Goal: Use online tool/utility: Utilize a website feature to perform a specific function

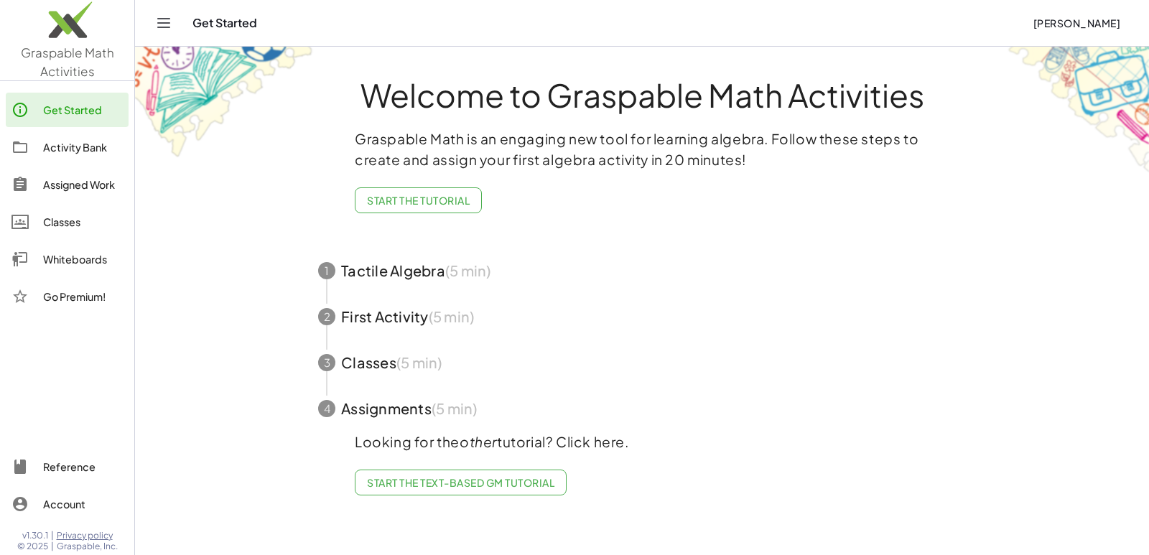
click at [227, 268] on main "Welcome to Graspable Math Activities Graspable Math is an engaging new tool for…" at bounding box center [642, 277] width 1014 height 555
click at [104, 267] on div "Whiteboards" at bounding box center [83, 259] width 80 height 17
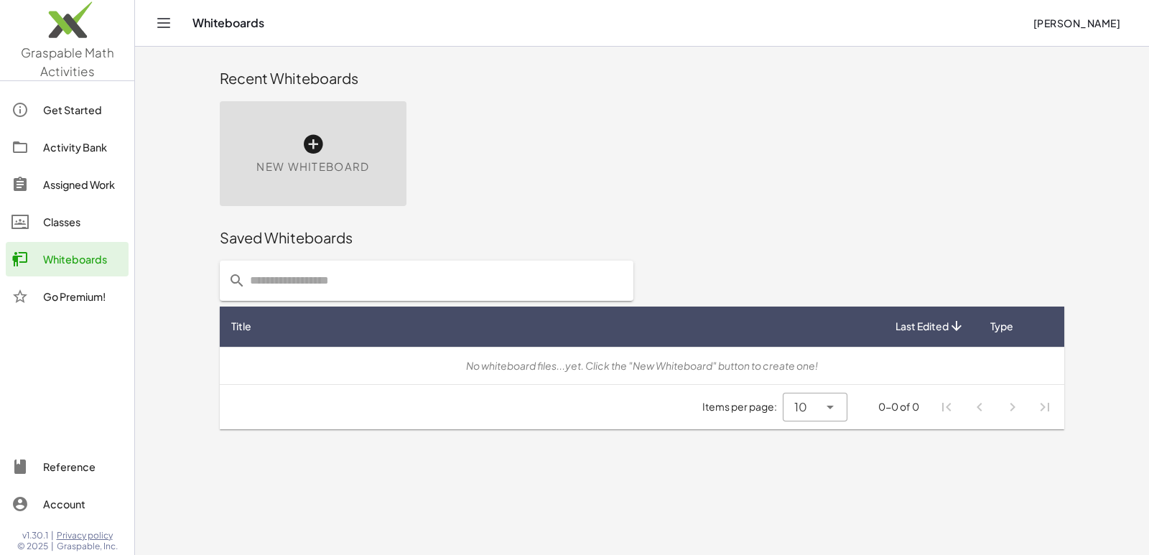
click at [68, 68] on span "Graspable Math Activities" at bounding box center [67, 62] width 93 height 34
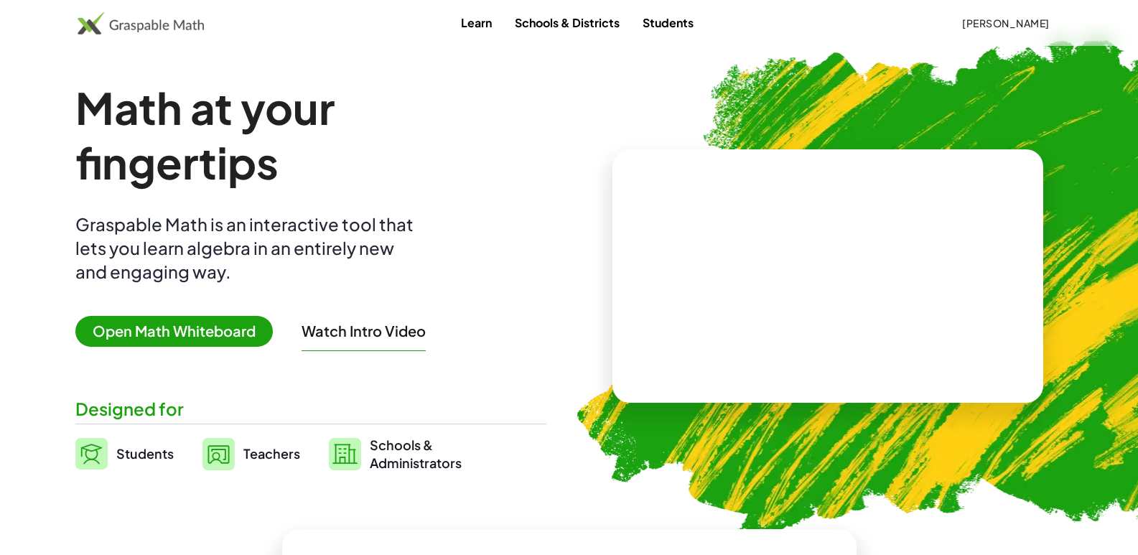
click at [186, 343] on span "Open Math Whiteboard" at bounding box center [173, 331] width 197 height 31
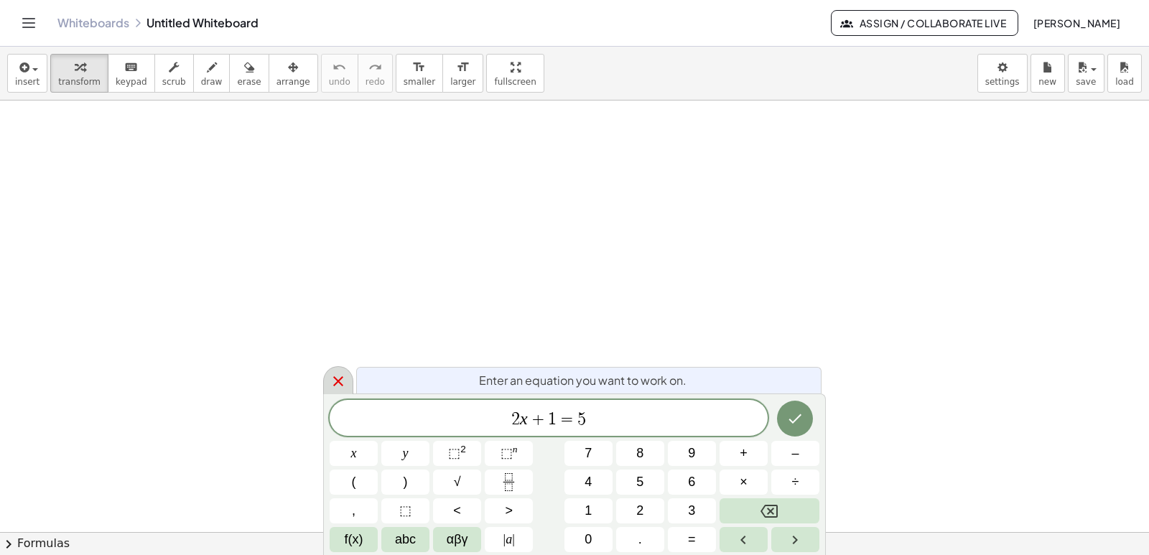
click at [337, 382] on icon at bounding box center [338, 381] width 10 height 10
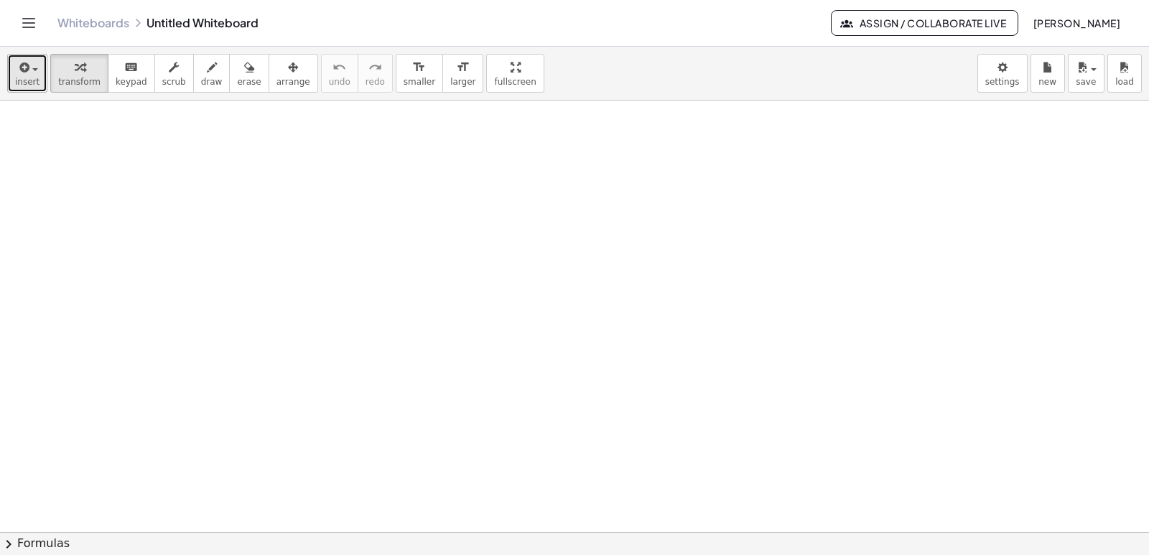
click at [37, 64] on button "insert" at bounding box center [27, 73] width 40 height 39
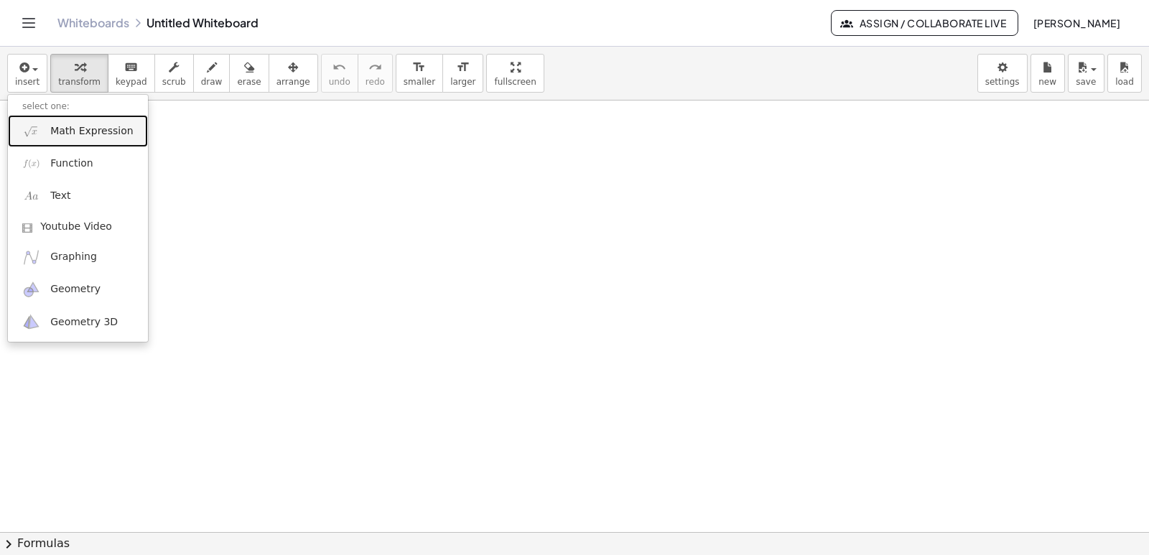
click at [69, 142] on link "Math Expression" at bounding box center [78, 131] width 140 height 32
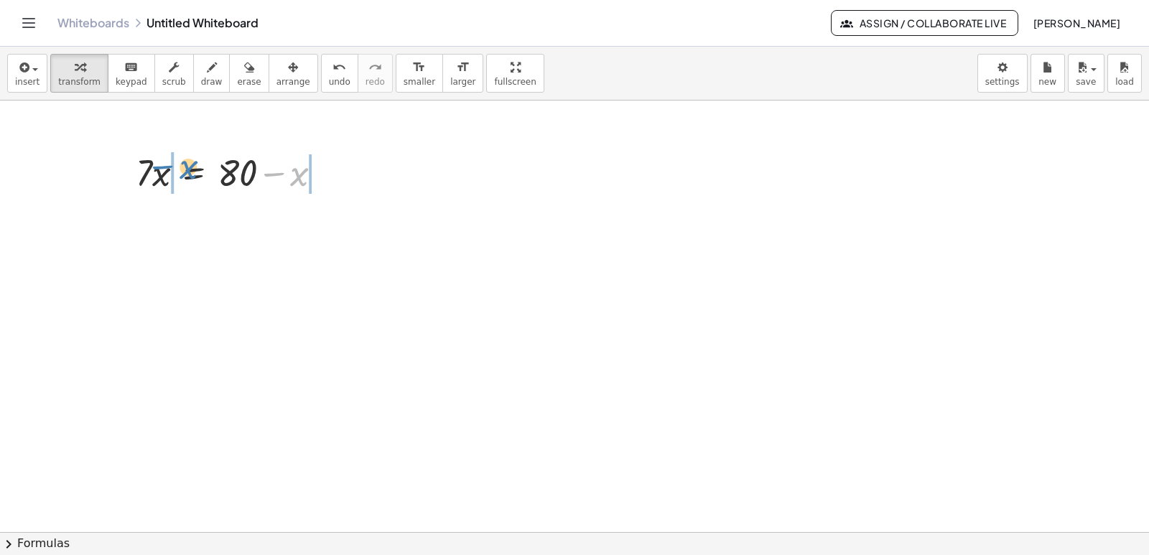
drag, startPoint x: 300, startPoint y: 182, endPoint x: 195, endPoint y: 172, distance: 106.0
click at [190, 175] on div at bounding box center [235, 171] width 213 height 49
click at [1003, 71] on body "Graspable Math Activities Get Started Activity Bank Assigned Work Classes White…" at bounding box center [574, 277] width 1149 height 555
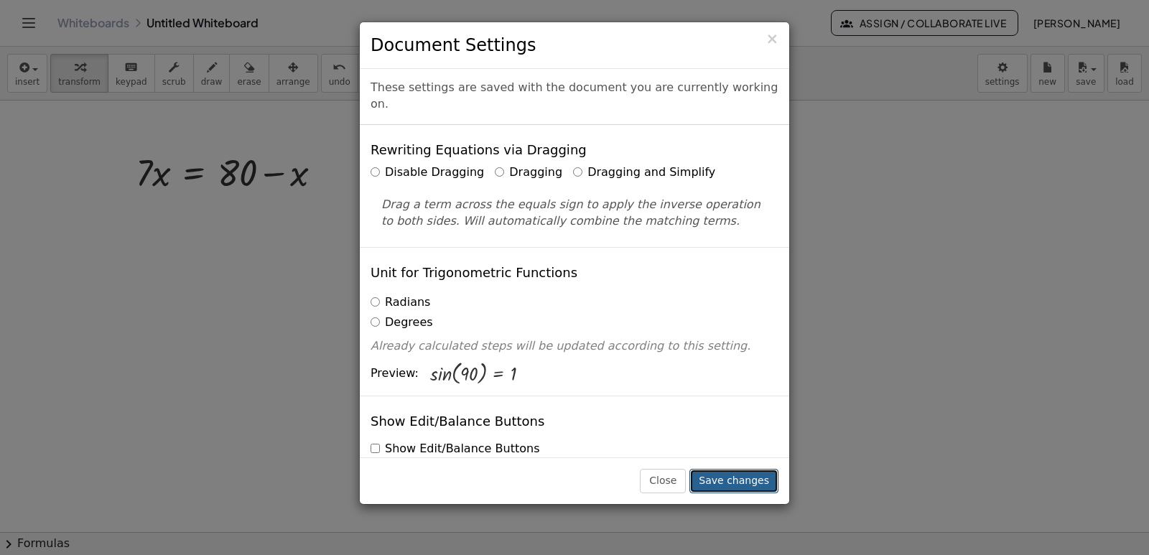
click at [756, 476] on button "Save changes" at bounding box center [733, 481] width 89 height 24
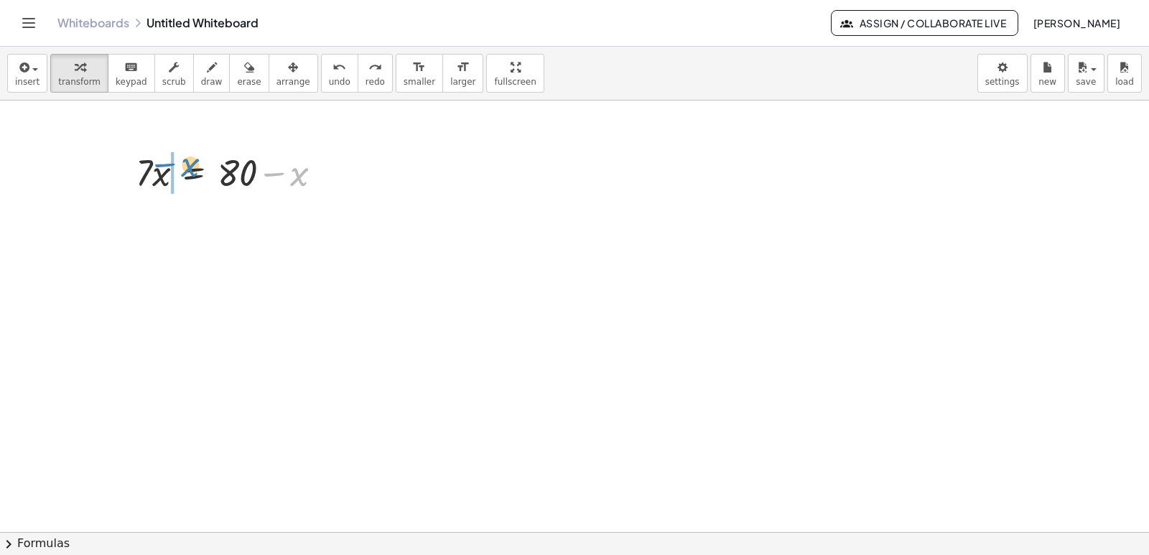
drag, startPoint x: 296, startPoint y: 179, endPoint x: 181, endPoint y: 172, distance: 115.1
click at [181, 172] on div at bounding box center [235, 171] width 213 height 49
click at [139, 220] on div at bounding box center [208, 220] width 264 height 49
click at [26, 65] on icon "button" at bounding box center [23, 67] width 13 height 17
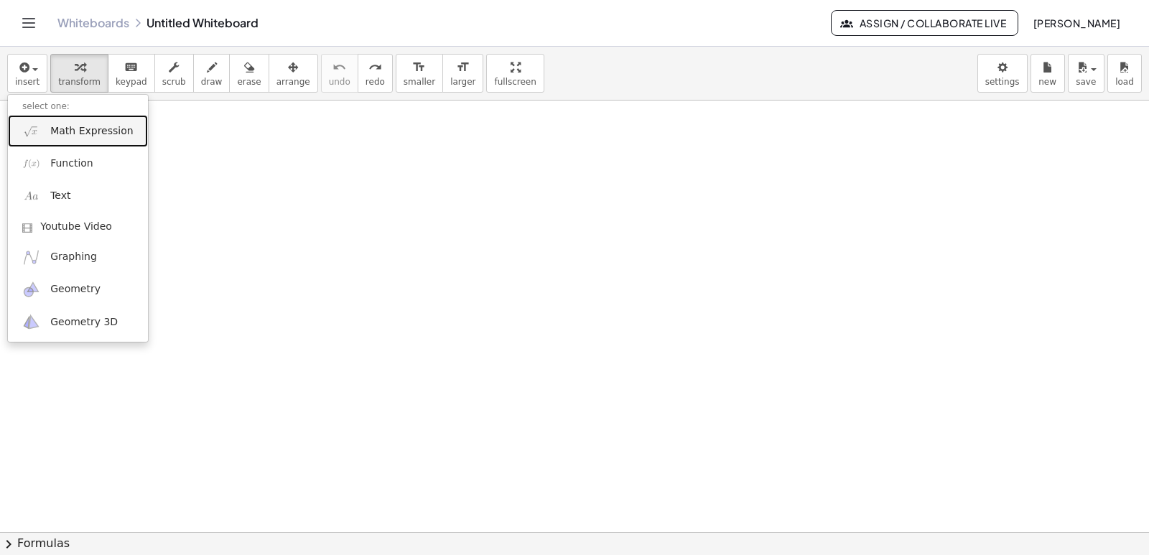
click at [47, 140] on link "Math Expression" at bounding box center [78, 131] width 140 height 32
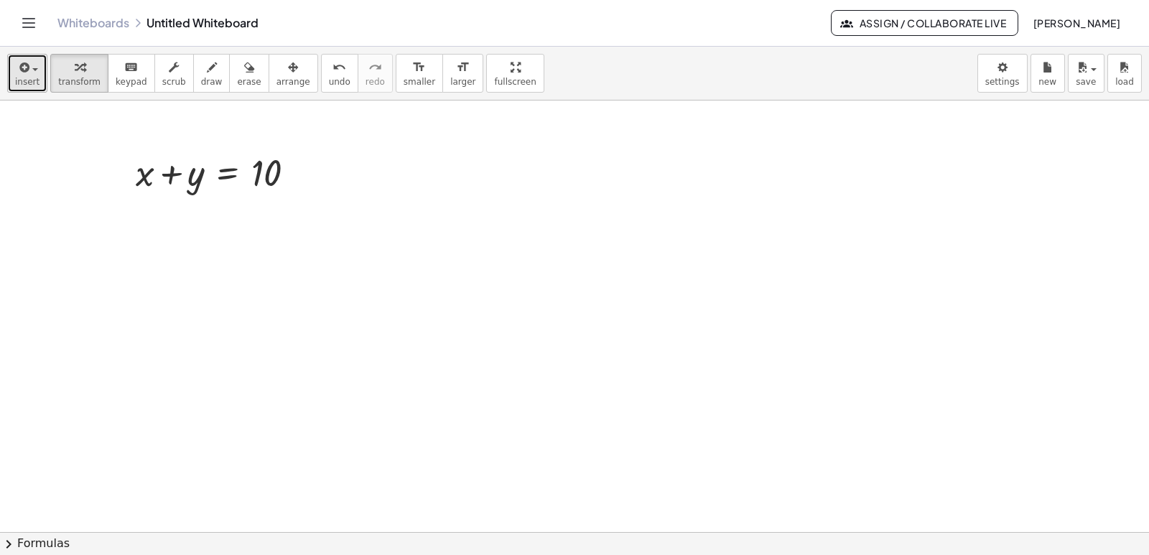
click at [36, 80] on span "insert" at bounding box center [27, 82] width 24 height 10
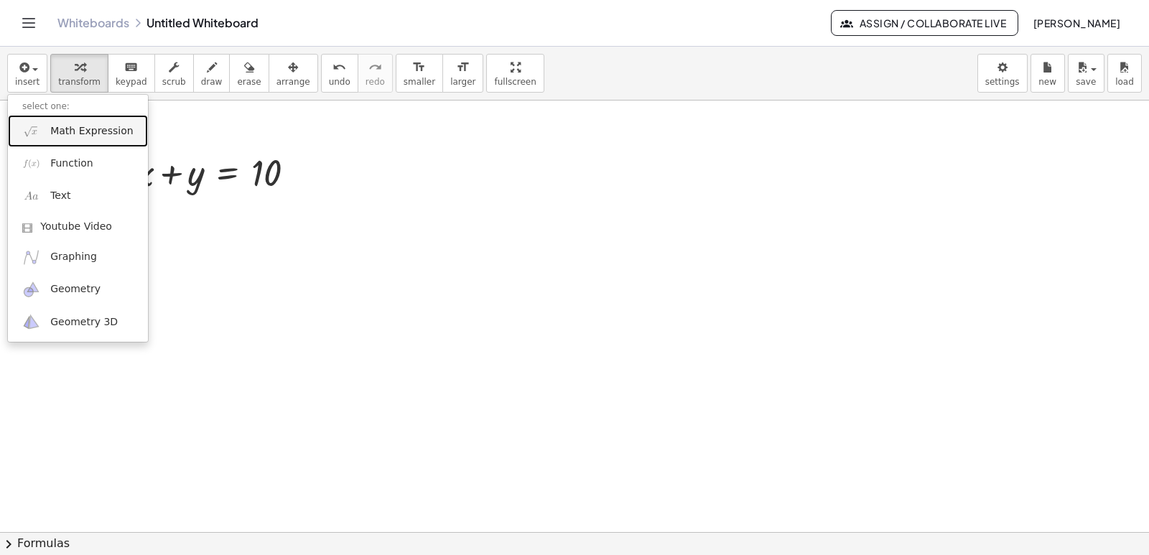
click at [42, 141] on link "Math Expression" at bounding box center [78, 131] width 140 height 32
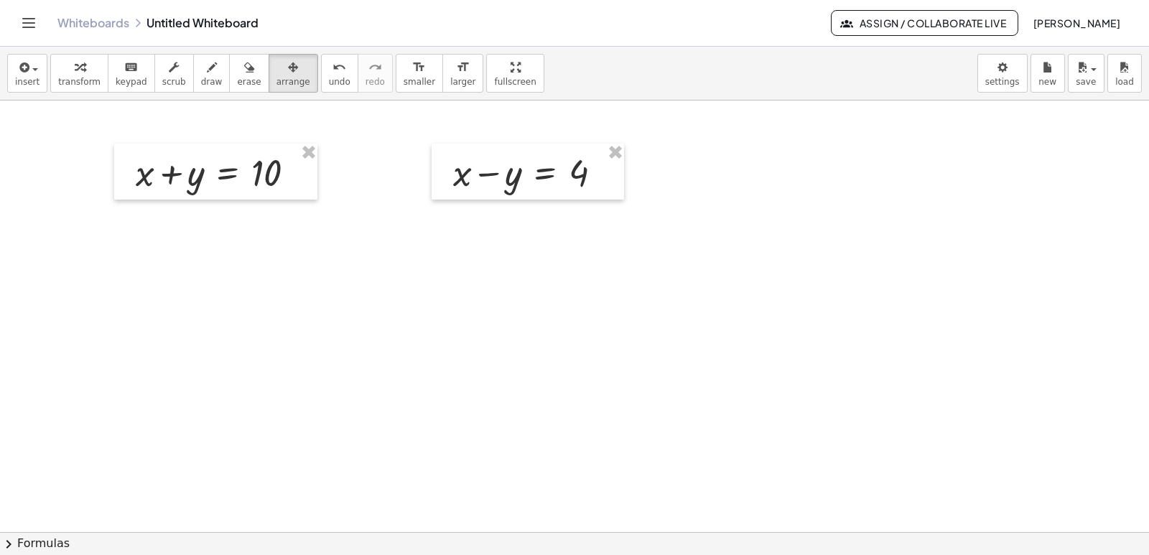
drag, startPoint x: 260, startPoint y: 65, endPoint x: 434, endPoint y: 134, distance: 187.0
click at [434, 134] on div "insert select one: Math Expression Function Text Youtube Video Graphing Geometr…" at bounding box center [574, 301] width 1149 height 508
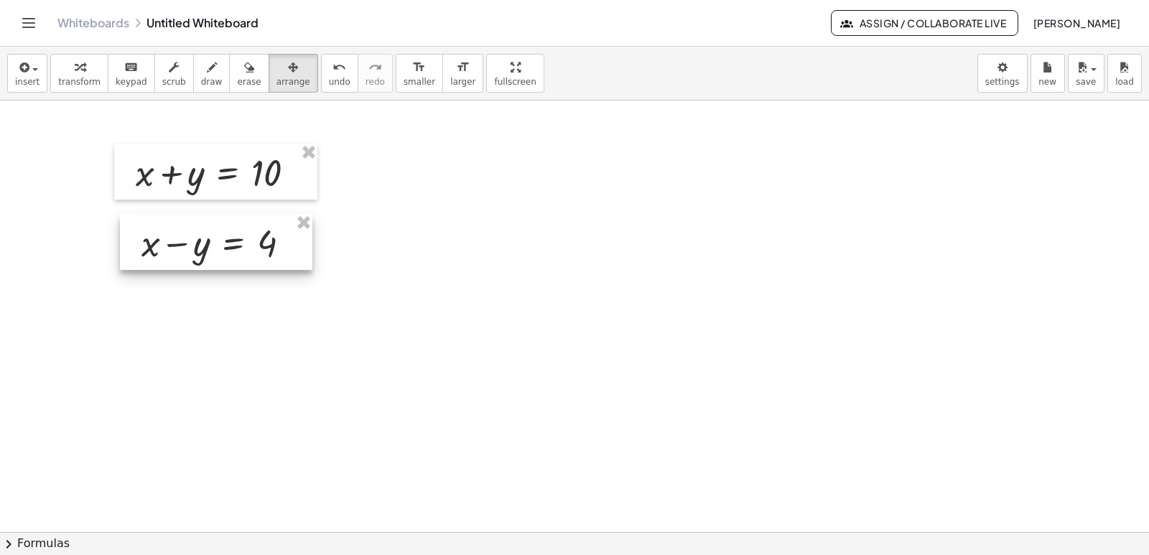
drag, startPoint x: 571, startPoint y: 196, endPoint x: 259, endPoint y: 266, distance: 319.5
click at [259, 266] on div at bounding box center [216, 242] width 192 height 56
click at [450, 83] on span "larger" at bounding box center [462, 82] width 25 height 10
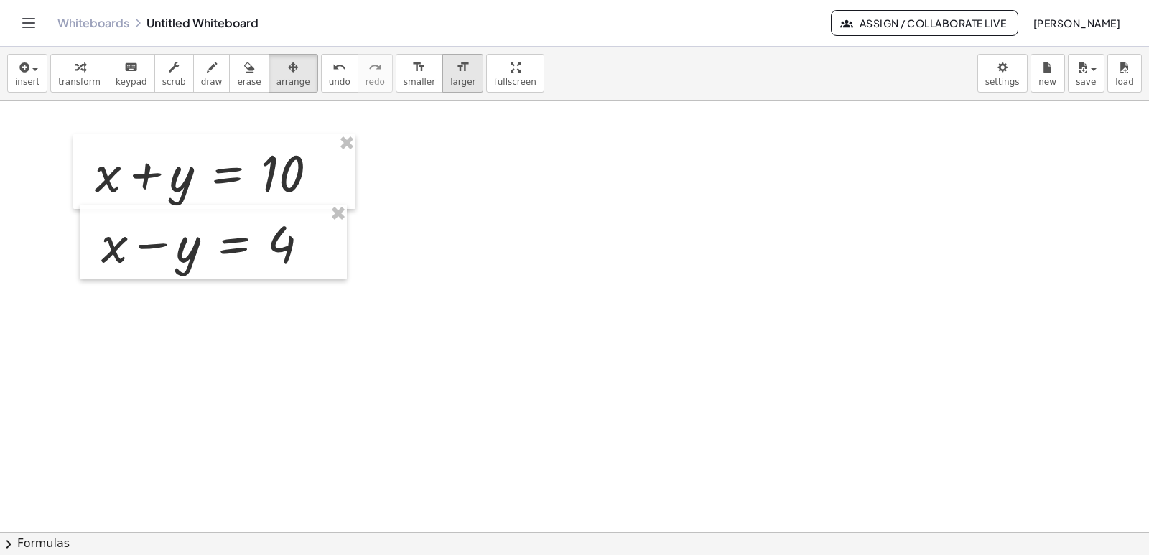
click at [450, 83] on span "larger" at bounding box center [462, 82] width 25 height 10
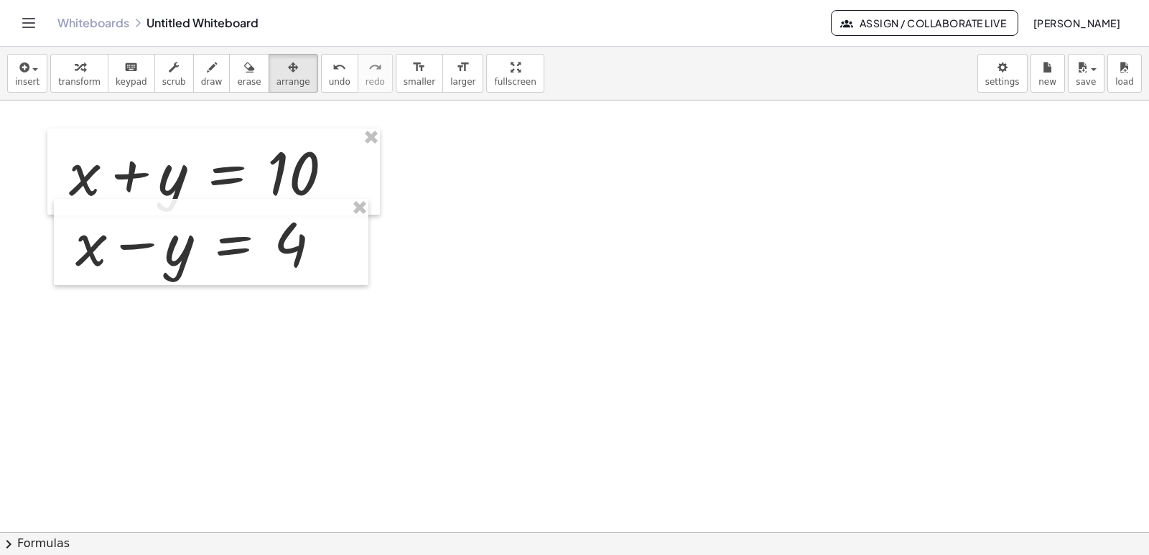
click at [445, 234] on div at bounding box center [574, 532] width 1149 height 863
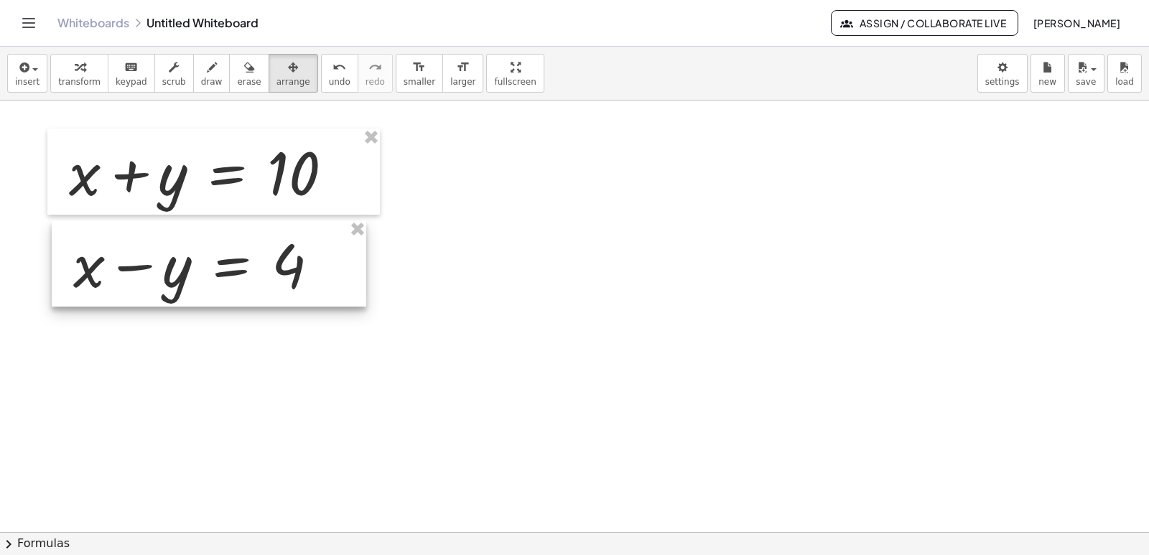
drag, startPoint x: 157, startPoint y: 225, endPoint x: 154, endPoint y: 247, distance: 21.7
click at [154, 247] on div at bounding box center [209, 263] width 315 height 86
click at [650, 327] on div at bounding box center [574, 532] width 1149 height 863
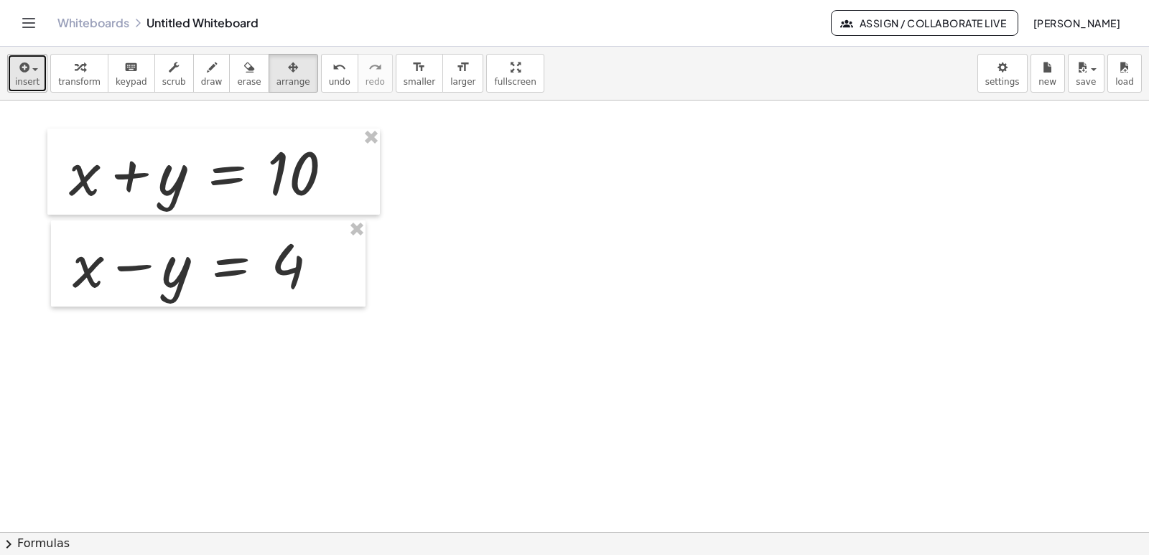
click at [27, 64] on icon "button" at bounding box center [23, 67] width 13 height 17
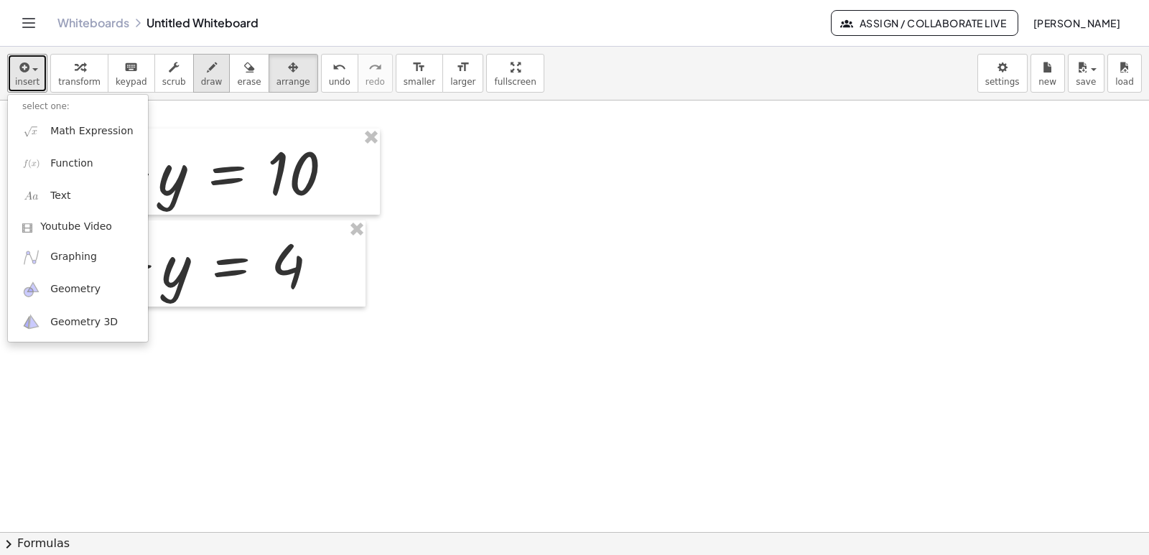
click at [207, 68] on button "draw" at bounding box center [211, 73] width 37 height 39
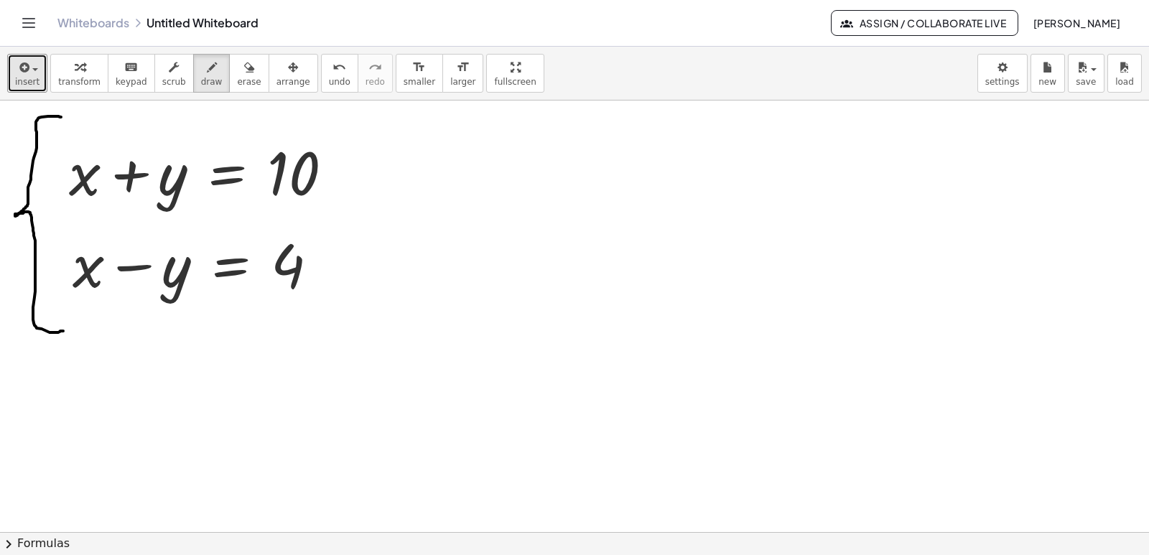
drag, startPoint x: 61, startPoint y: 117, endPoint x: 63, endPoint y: 331, distance: 214.0
click at [63, 331] on div at bounding box center [574, 532] width 1149 height 863
drag, startPoint x: 369, startPoint y: 177, endPoint x: 614, endPoint y: 172, distance: 244.9
click at [614, 172] on div at bounding box center [574, 532] width 1149 height 863
click at [75, 65] on icon "button" at bounding box center [80, 67] width 10 height 17
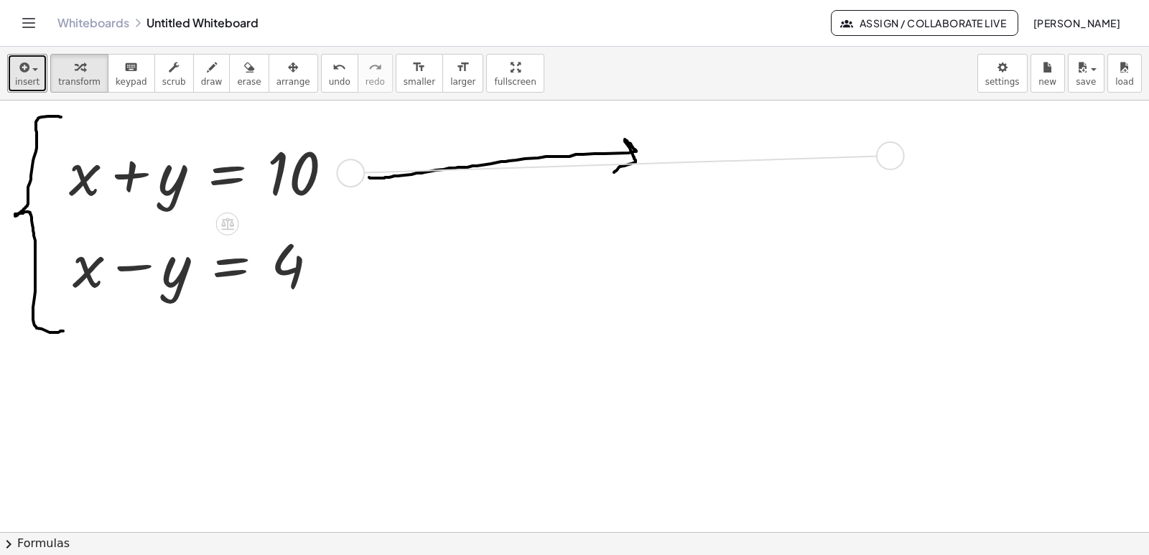
drag, startPoint x: 354, startPoint y: 178, endPoint x: 895, endPoint y: 160, distance: 541.8
click at [895, 160] on div "+ x + y = 10 + x − y = 4" at bounding box center [574, 532] width 1149 height 863
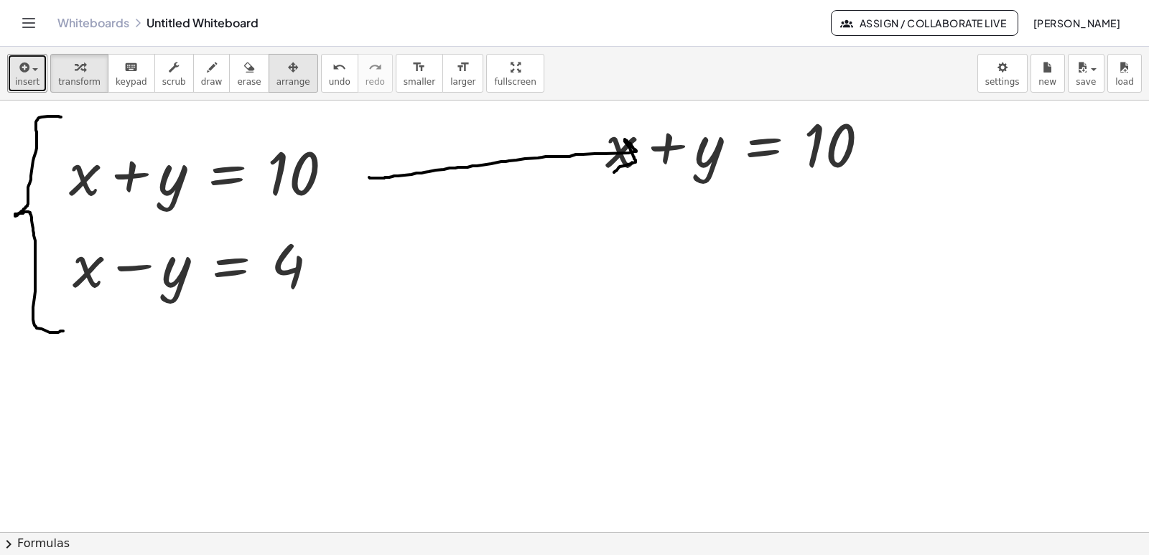
click at [276, 75] on div "button" at bounding box center [293, 66] width 34 height 17
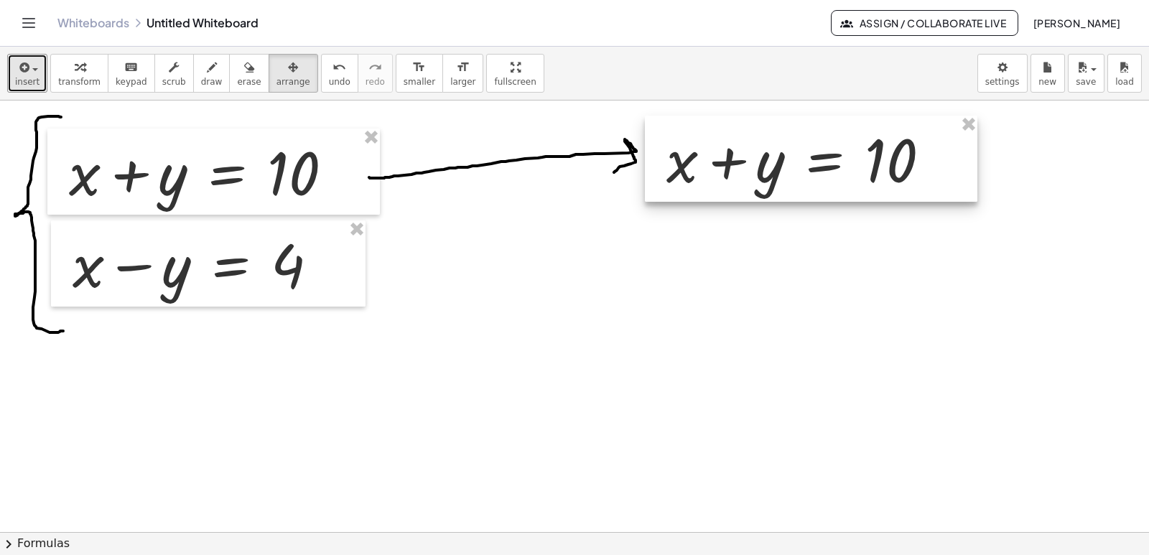
drag, startPoint x: 692, startPoint y: 164, endPoint x: 753, endPoint y: 180, distance: 63.6
click at [753, 180] on div at bounding box center [811, 159] width 332 height 86
click at [710, 328] on div at bounding box center [574, 532] width 1149 height 863
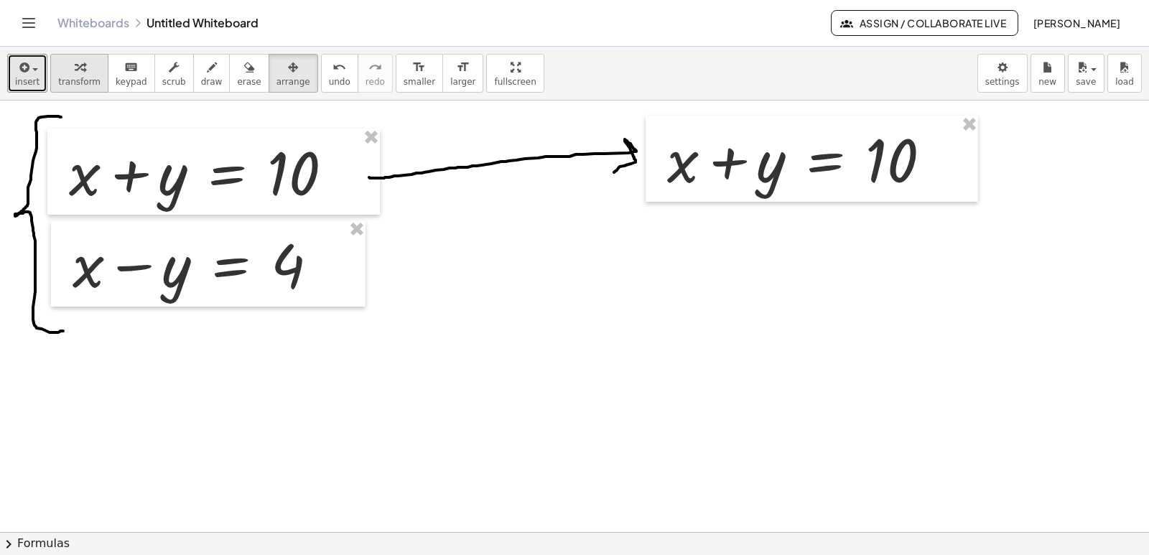
click at [77, 81] on span "transform" at bounding box center [79, 82] width 42 height 10
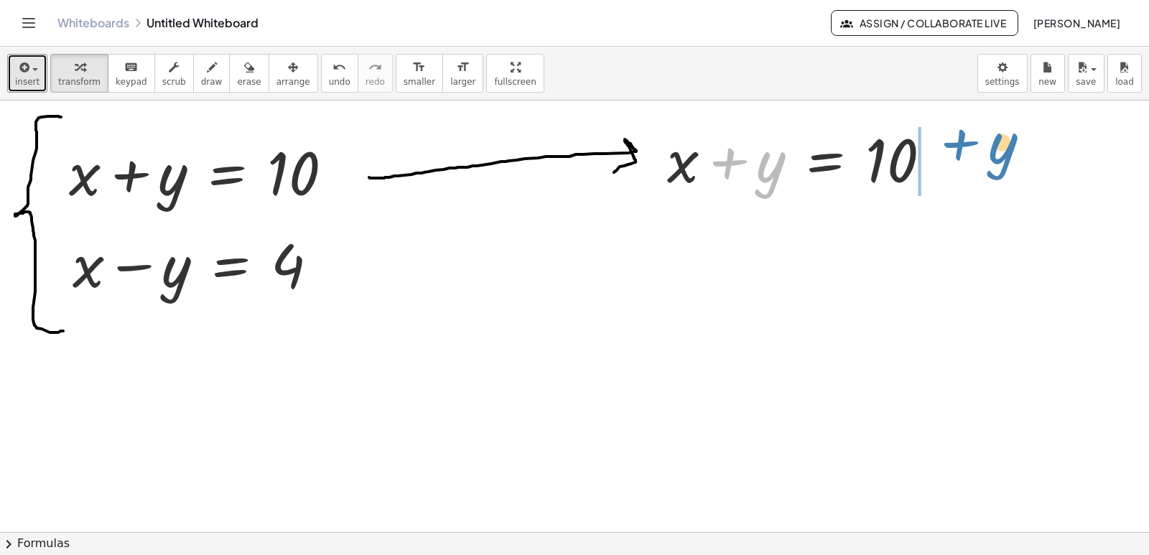
drag, startPoint x: 764, startPoint y: 164, endPoint x: 993, endPoint y: 145, distance: 229.8
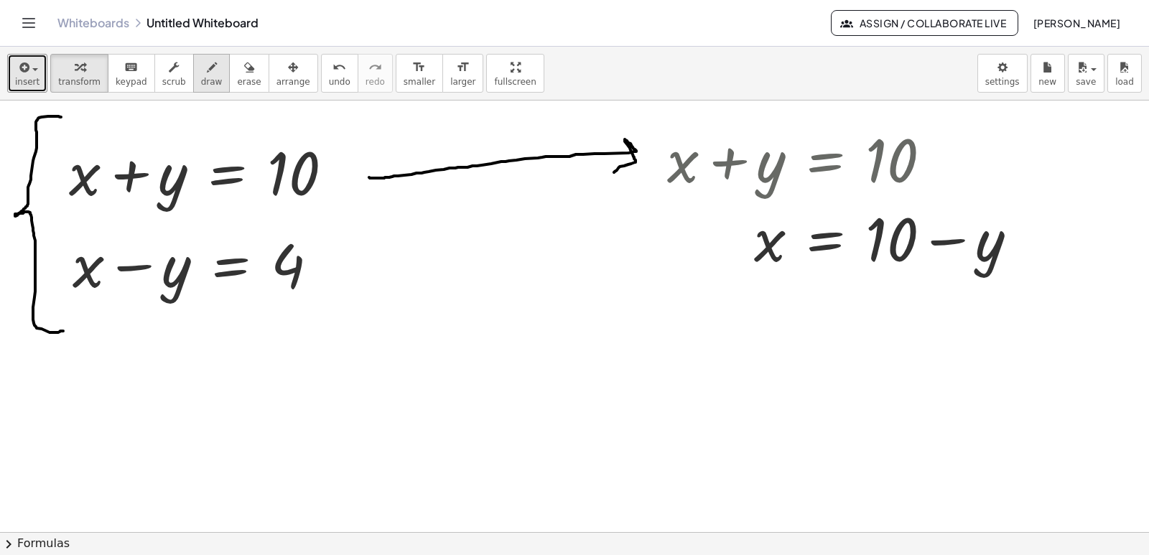
click at [207, 75] on icon "button" at bounding box center [212, 67] width 10 height 17
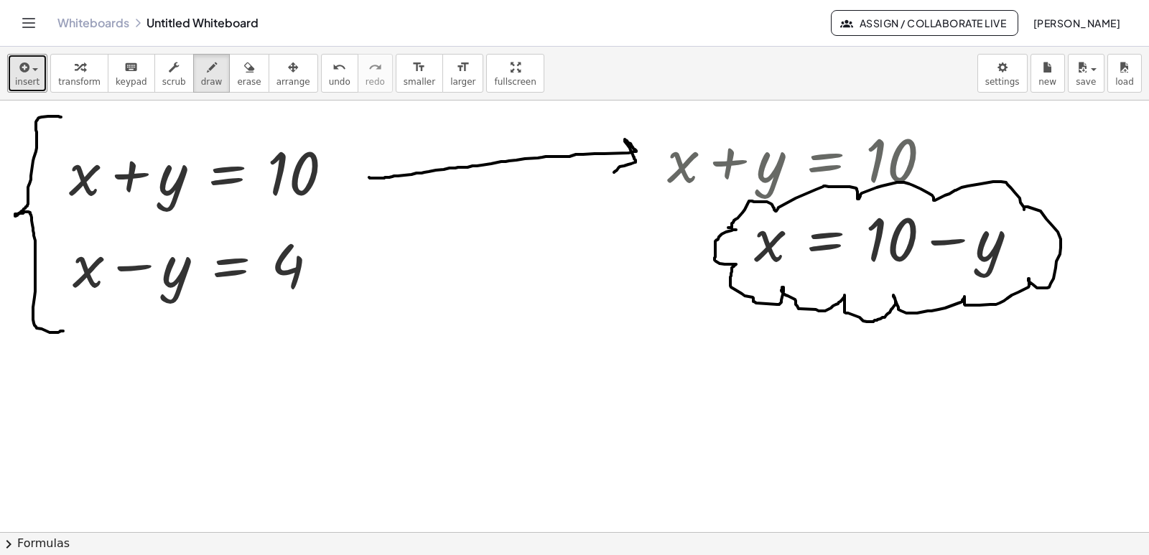
drag, startPoint x: 728, startPoint y: 228, endPoint x: 738, endPoint y: 233, distance: 10.6
click at [738, 233] on div at bounding box center [574, 532] width 1149 height 863
click at [85, 73] on div "button" at bounding box center [79, 66] width 42 height 17
drag, startPoint x: 332, startPoint y: 264, endPoint x: 329, endPoint y: 363, distance: 99.9
click at [329, 363] on div "+ x + y = 10 + x − y = 4 + x + y = 10 x y = 10 + −" at bounding box center [574, 532] width 1149 height 863
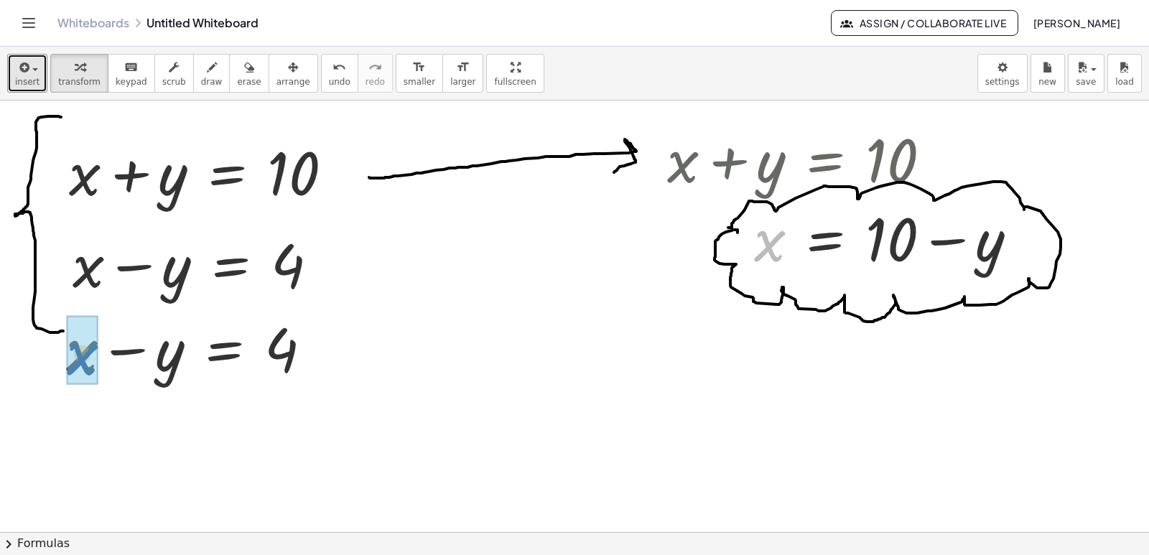
drag, startPoint x: 768, startPoint y: 253, endPoint x: 82, endPoint y: 367, distance: 695.8
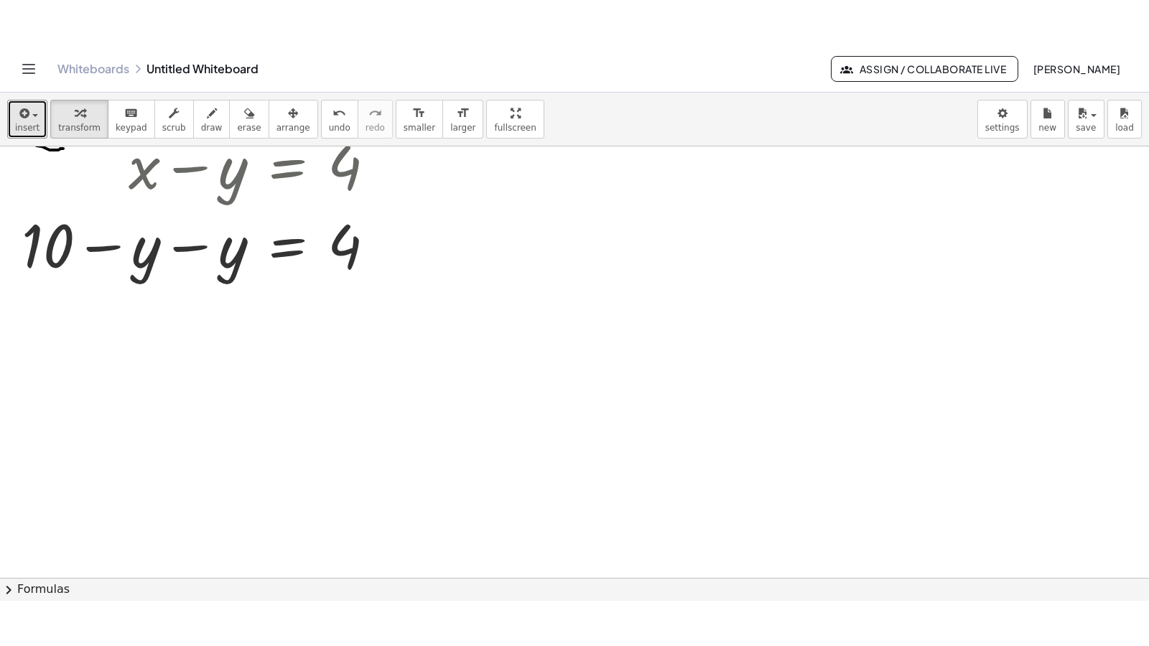
scroll to position [288, 0]
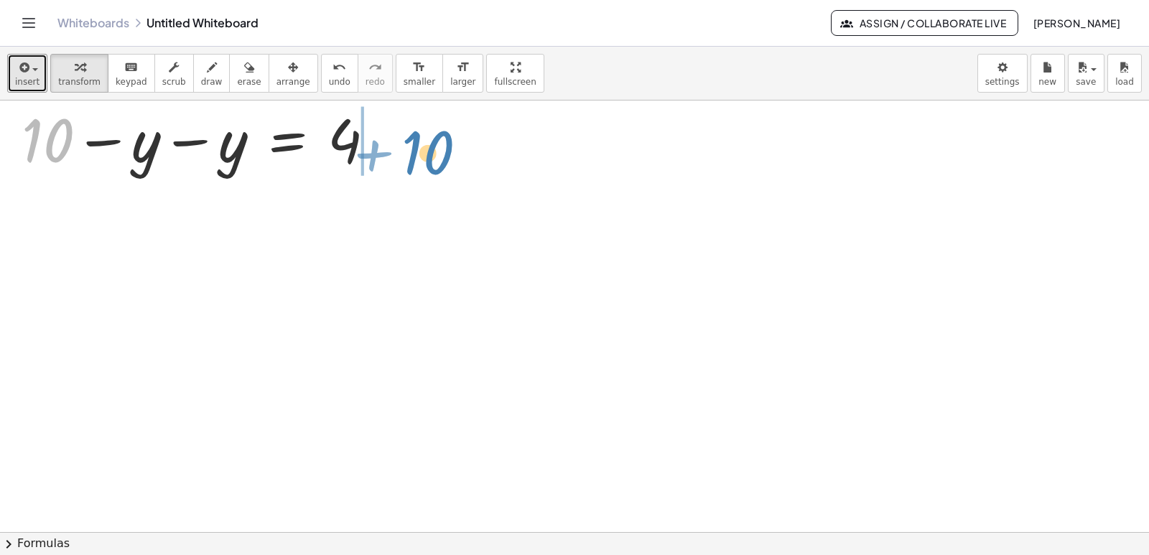
drag, startPoint x: 50, startPoint y: 149, endPoint x: 433, endPoint y: 157, distance: 383.6
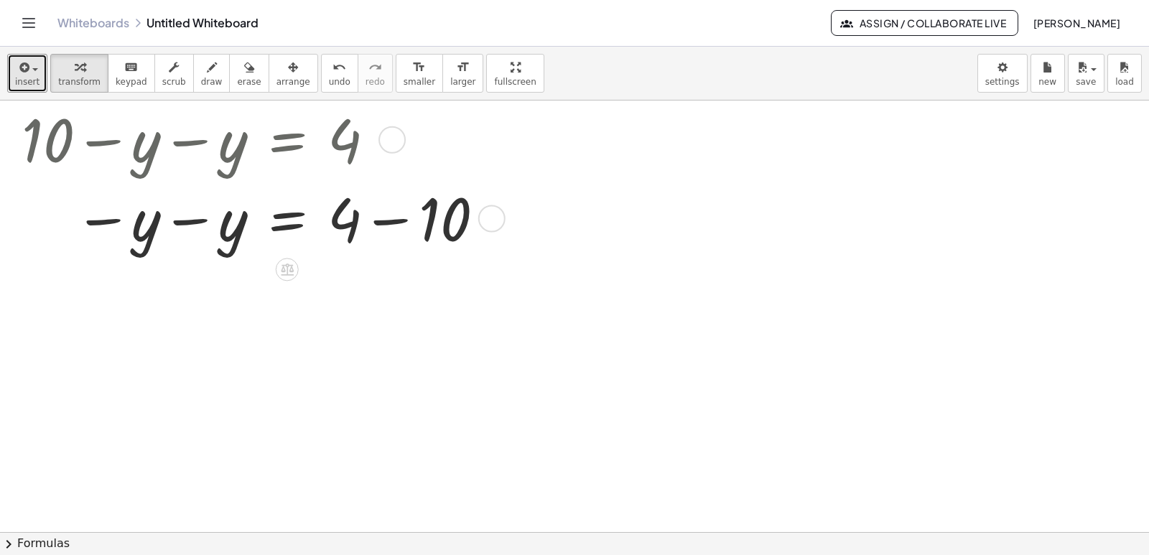
click at [183, 233] on div at bounding box center [253, 217] width 479 height 79
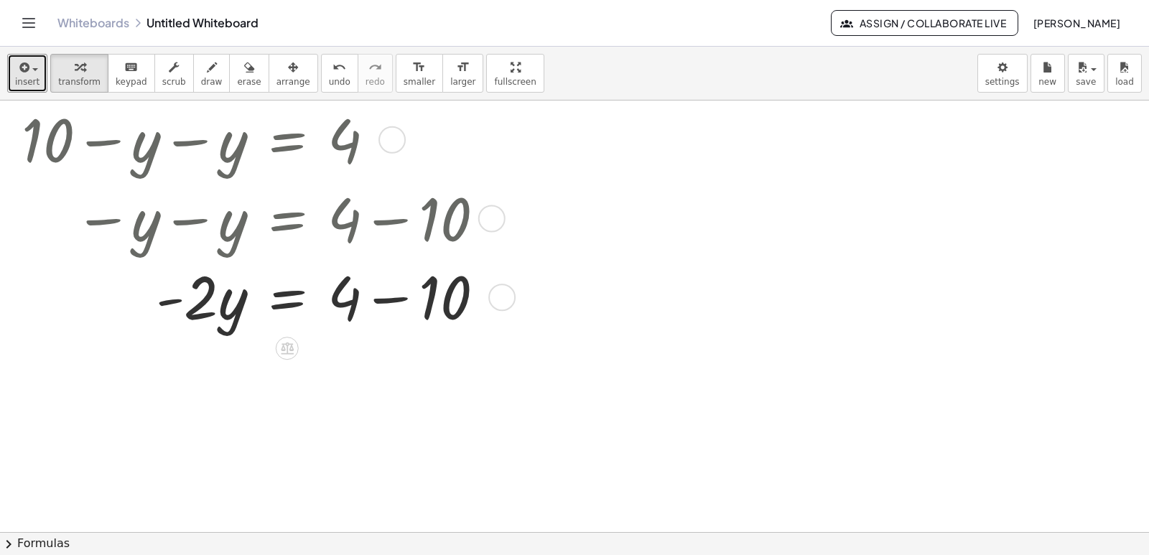
click at [371, 305] on div at bounding box center [258, 295] width 489 height 79
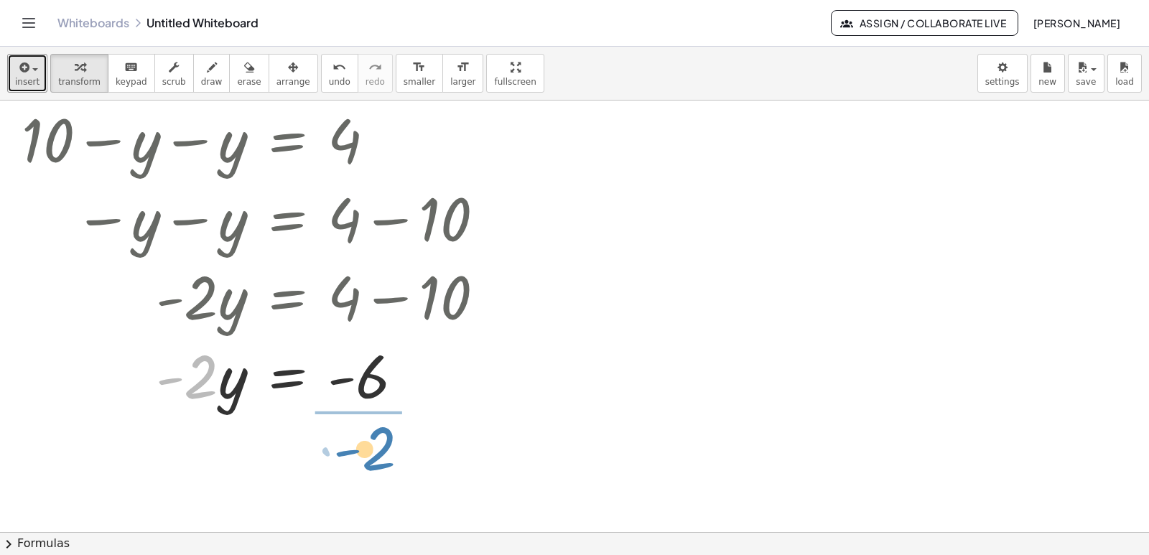
drag, startPoint x: 197, startPoint y: 390, endPoint x: 376, endPoint y: 461, distance: 191.8
click at [376, 461] on div "+ x + y = 10 + x − y = 4 + x + y = 10 x y = 10 + − + x − y = 4 + 10 − y − y = 4…" at bounding box center [574, 244] width 1149 height 863
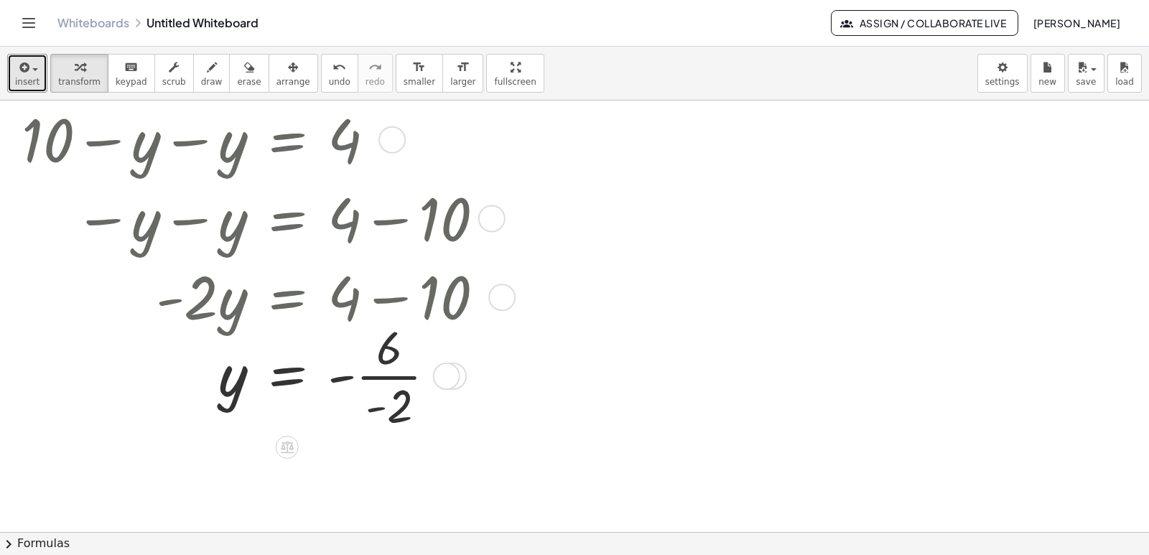
click at [392, 402] on div at bounding box center [258, 374] width 489 height 118
click at [392, 402] on div at bounding box center [258, 374] width 489 height 75
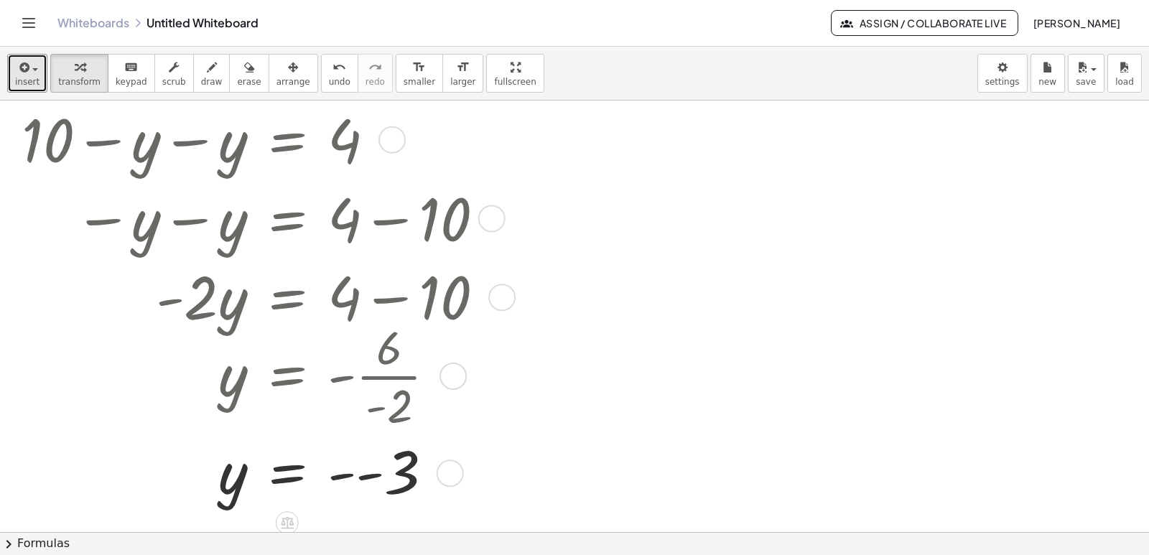
click at [350, 477] on div at bounding box center [258, 471] width 489 height 75
click at [467, 144] on div "insert select one: Math Expression Function Text Youtube Video Graphing Geometr…" at bounding box center [574, 301] width 1149 height 508
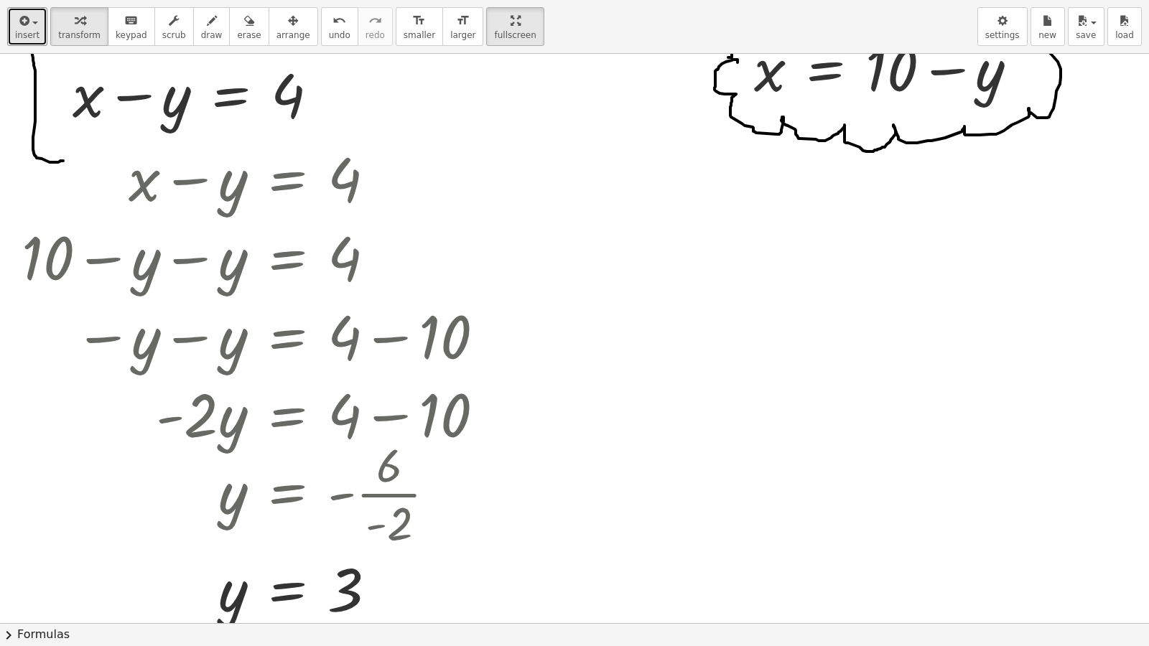
scroll to position [110, 0]
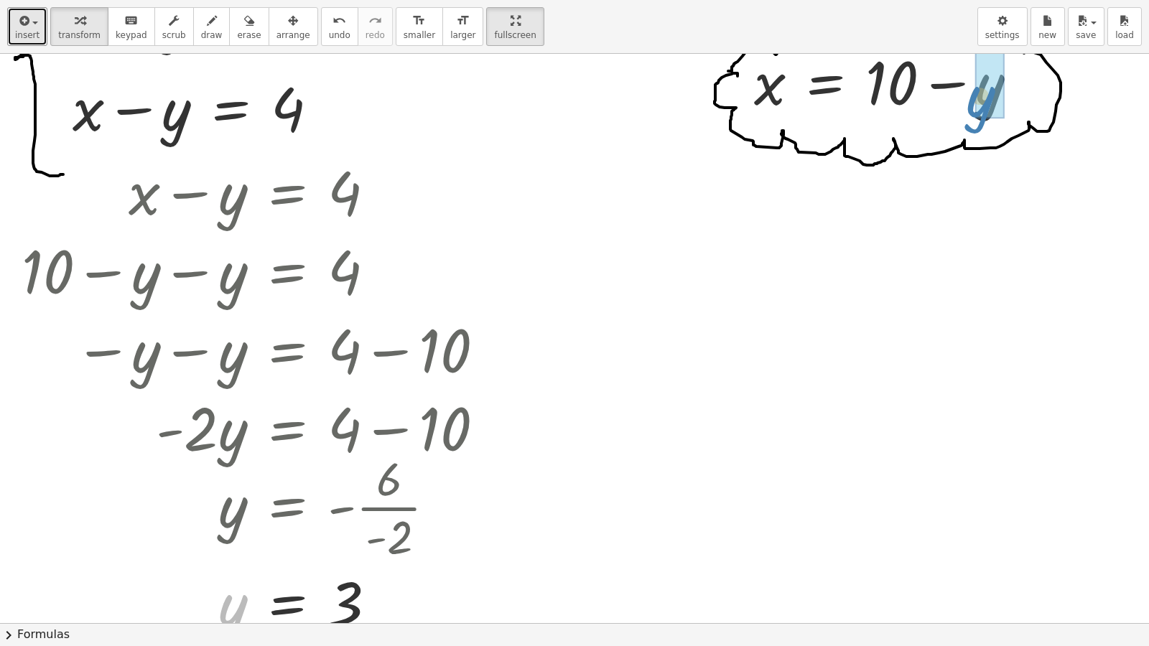
drag, startPoint x: 228, startPoint y: 610, endPoint x: 974, endPoint y: 101, distance: 902.9
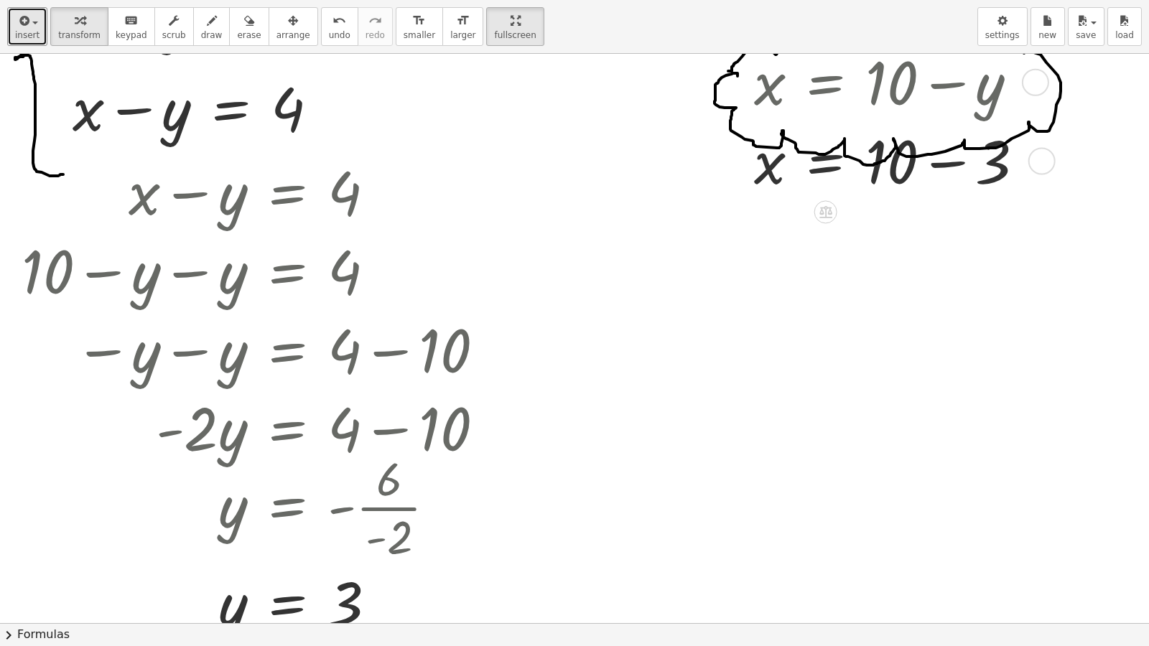
click at [939, 164] on div at bounding box center [851, 160] width 383 height 79
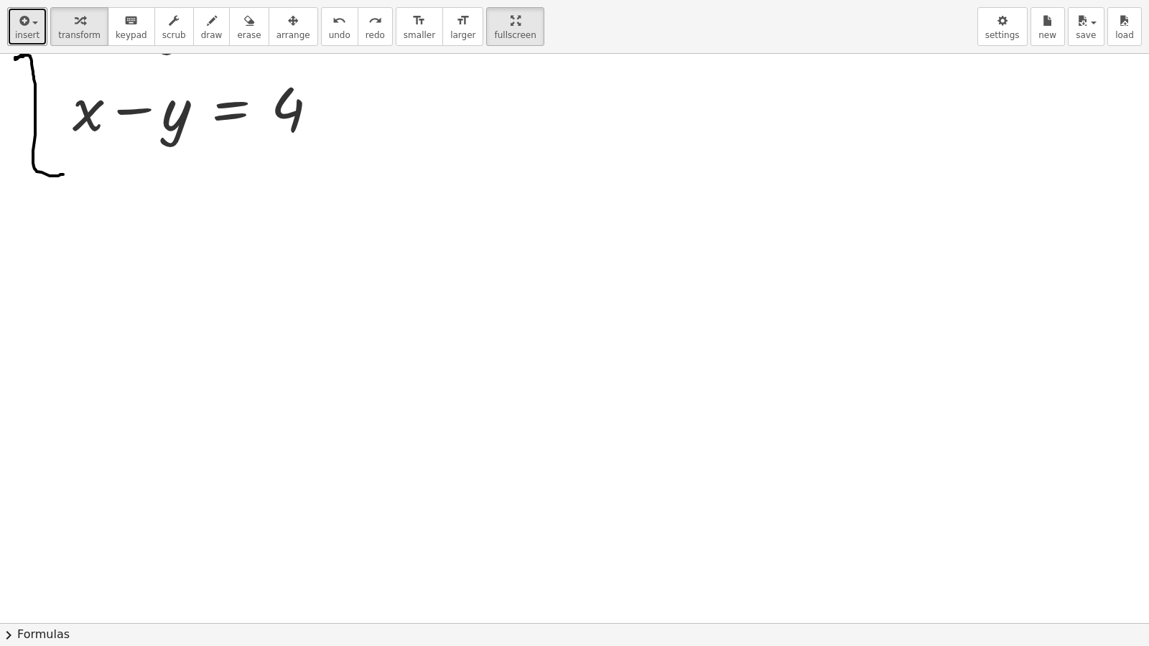
scroll to position [0, 0]
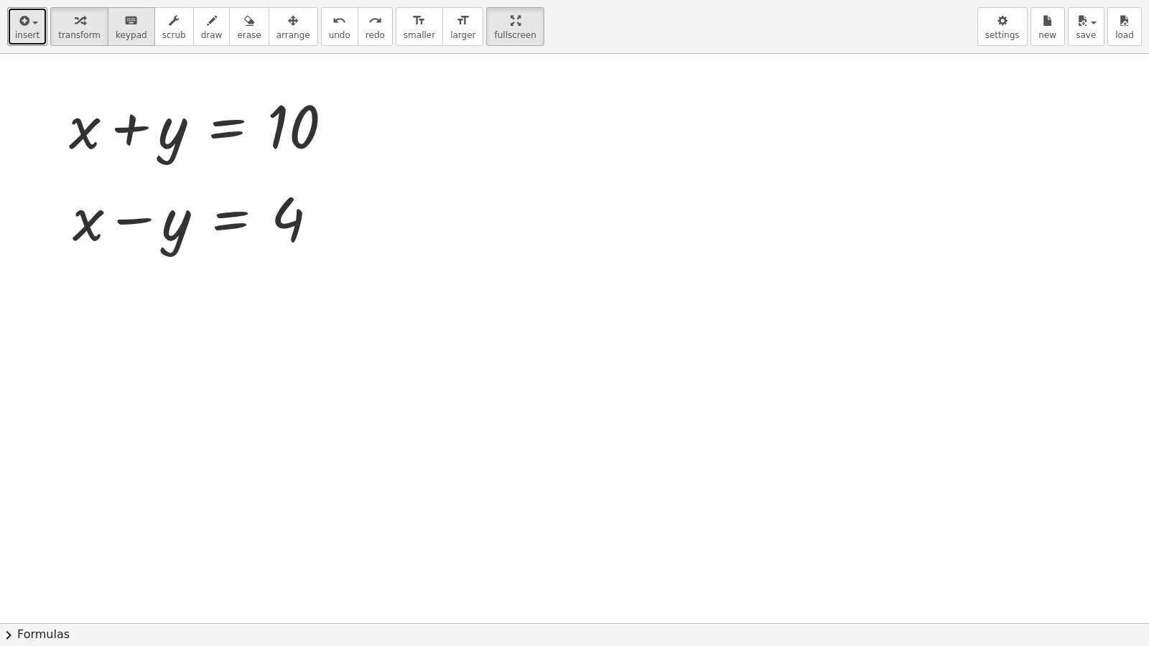
click at [124, 24] on icon "keyboard" at bounding box center [131, 20] width 14 height 17
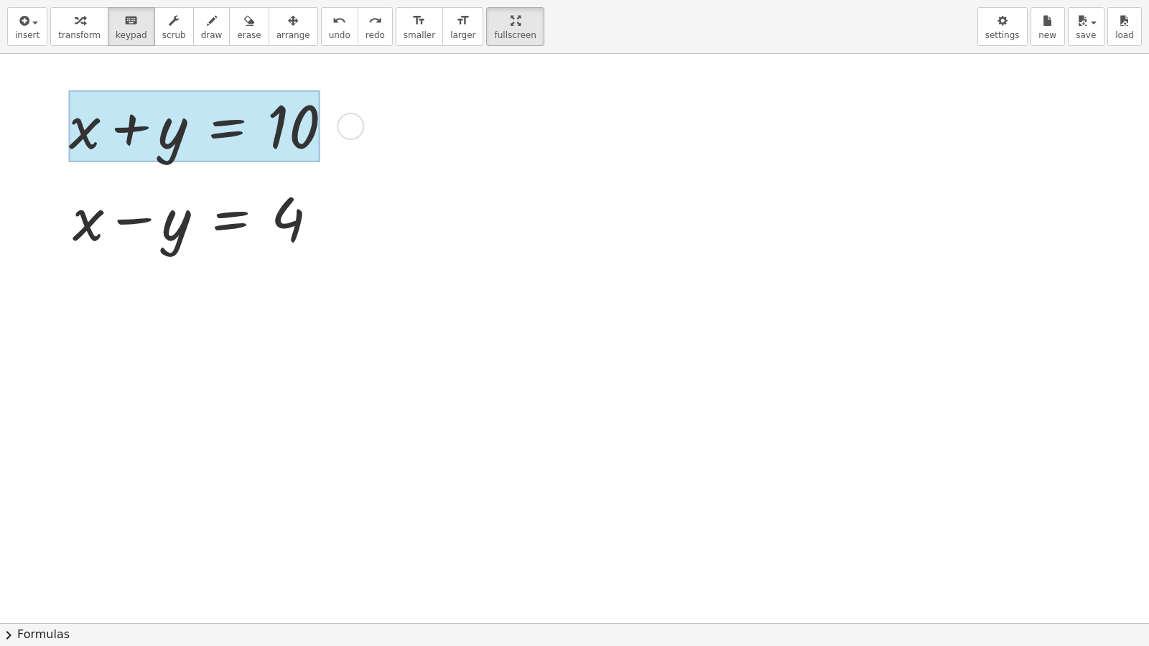
click at [264, 108] on div at bounding box center [194, 126] width 251 height 72
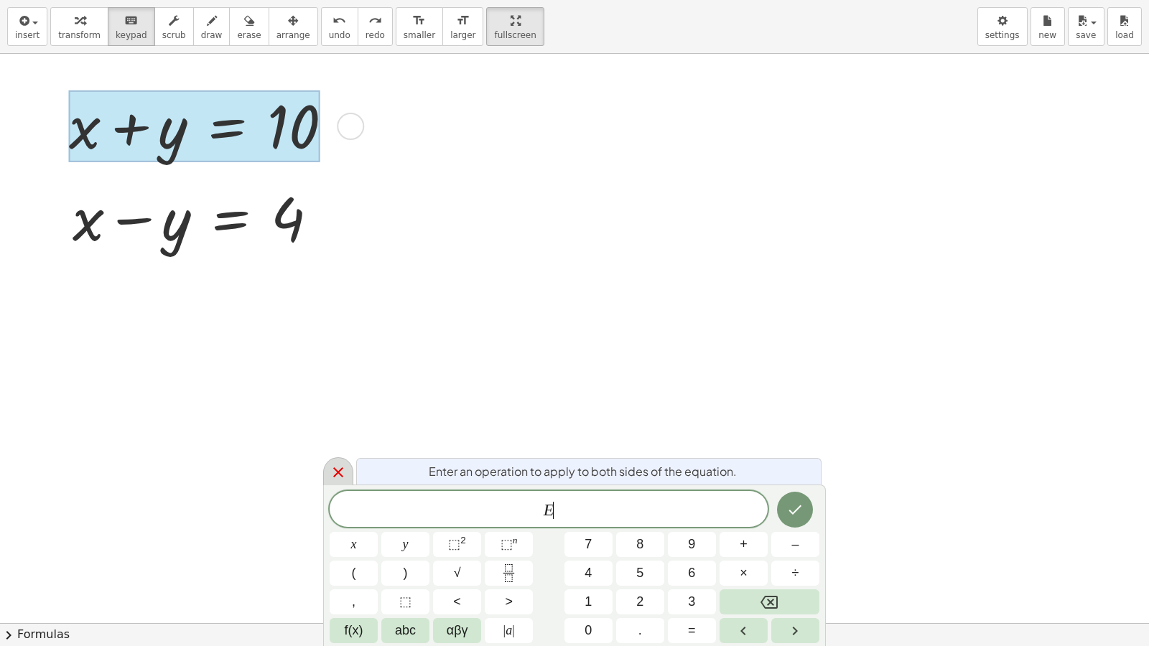
click at [349, 477] on div at bounding box center [338, 471] width 30 height 28
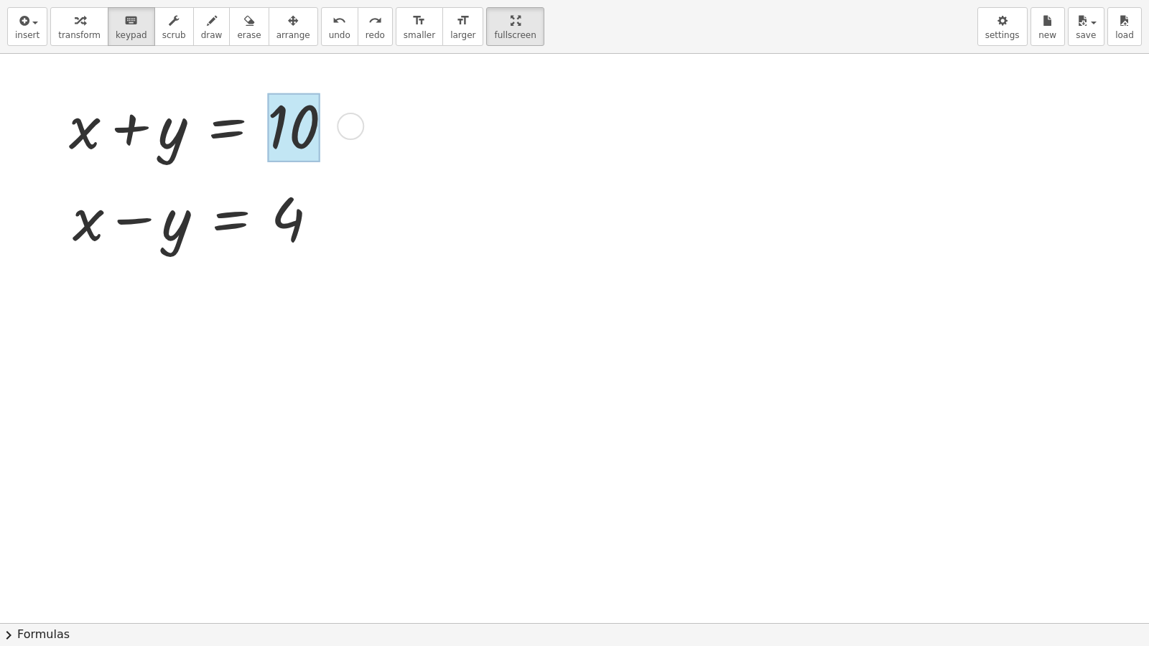
click at [302, 131] on div at bounding box center [293, 127] width 52 height 68
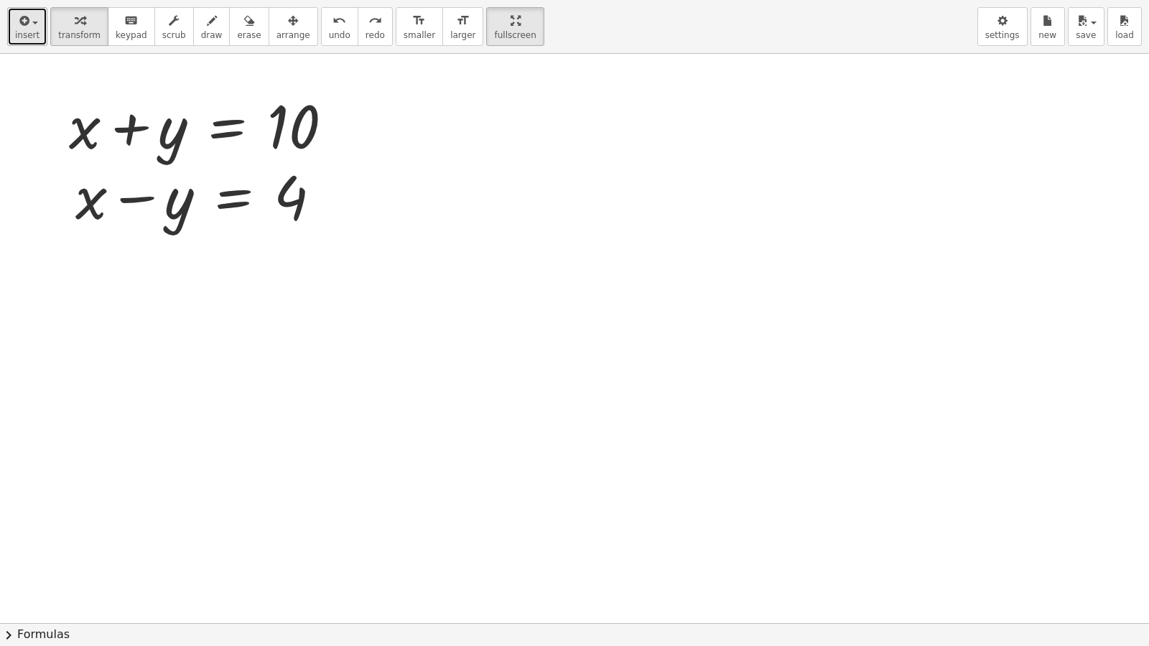
click at [37, 19] on button "insert" at bounding box center [27, 26] width 40 height 39
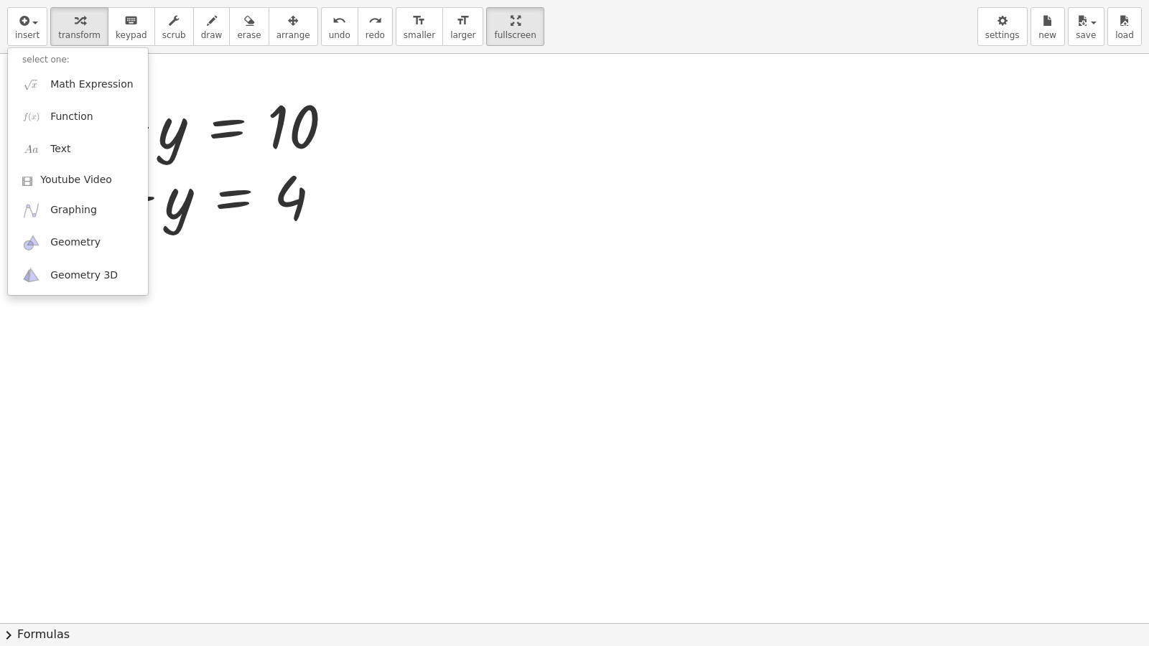
click at [716, 9] on div "insert select one: Math Expression Function Text Youtube Video Graphing Geometr…" at bounding box center [574, 27] width 1149 height 54
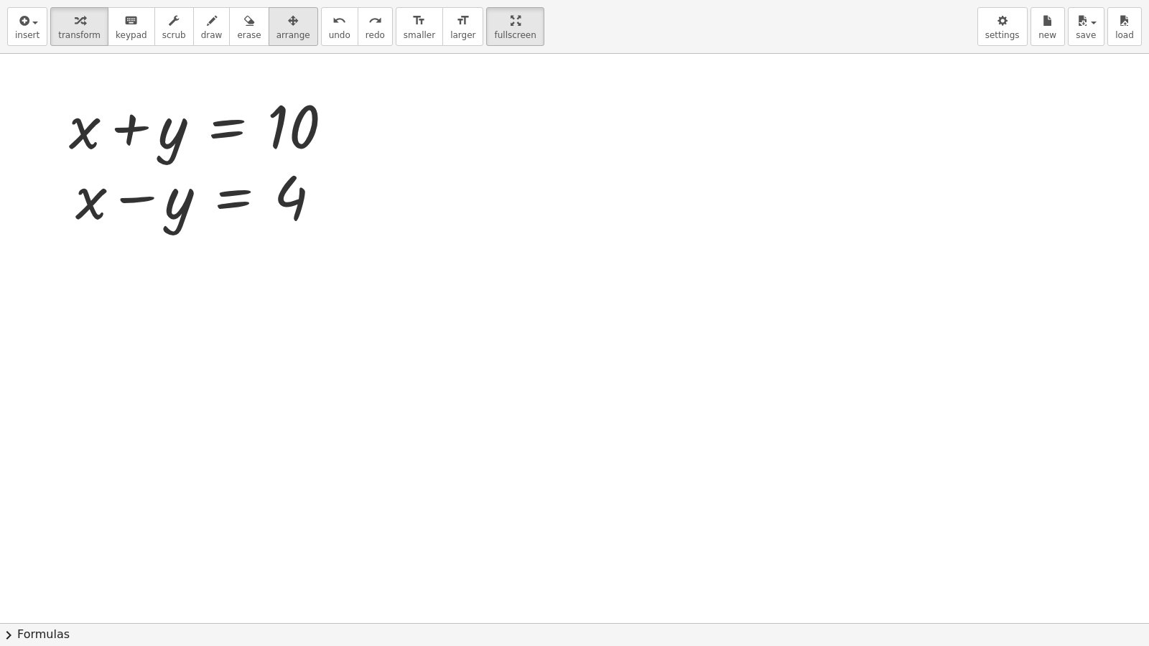
click at [276, 34] on span "arrange" at bounding box center [293, 35] width 34 height 10
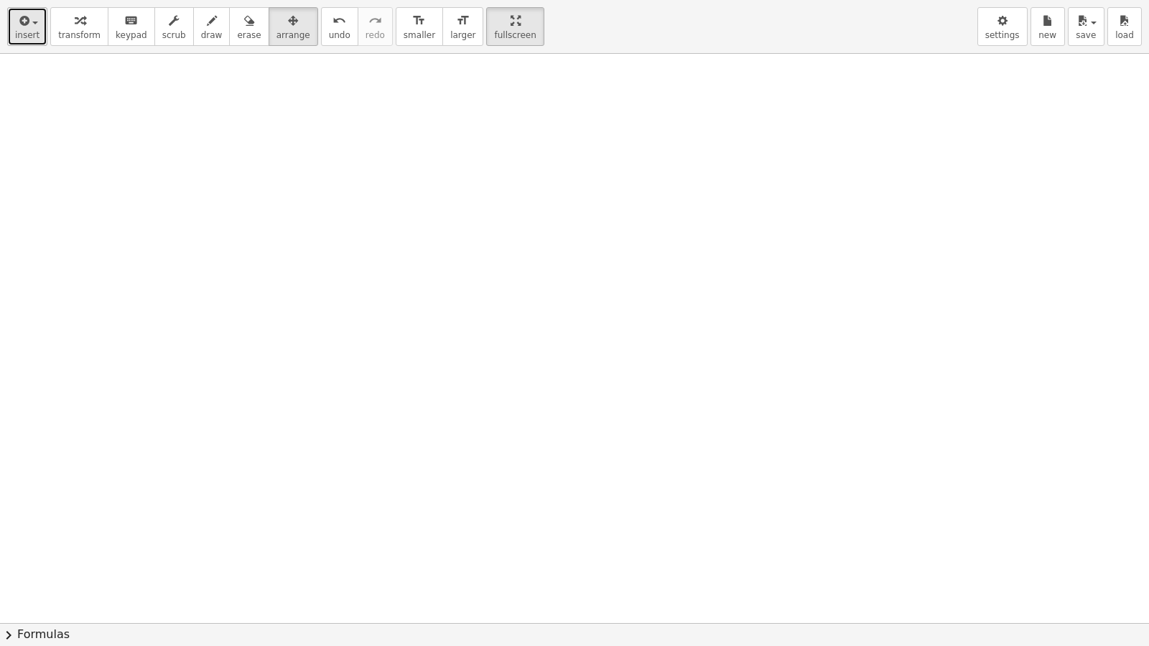
click at [23, 34] on span "insert" at bounding box center [27, 35] width 24 height 10
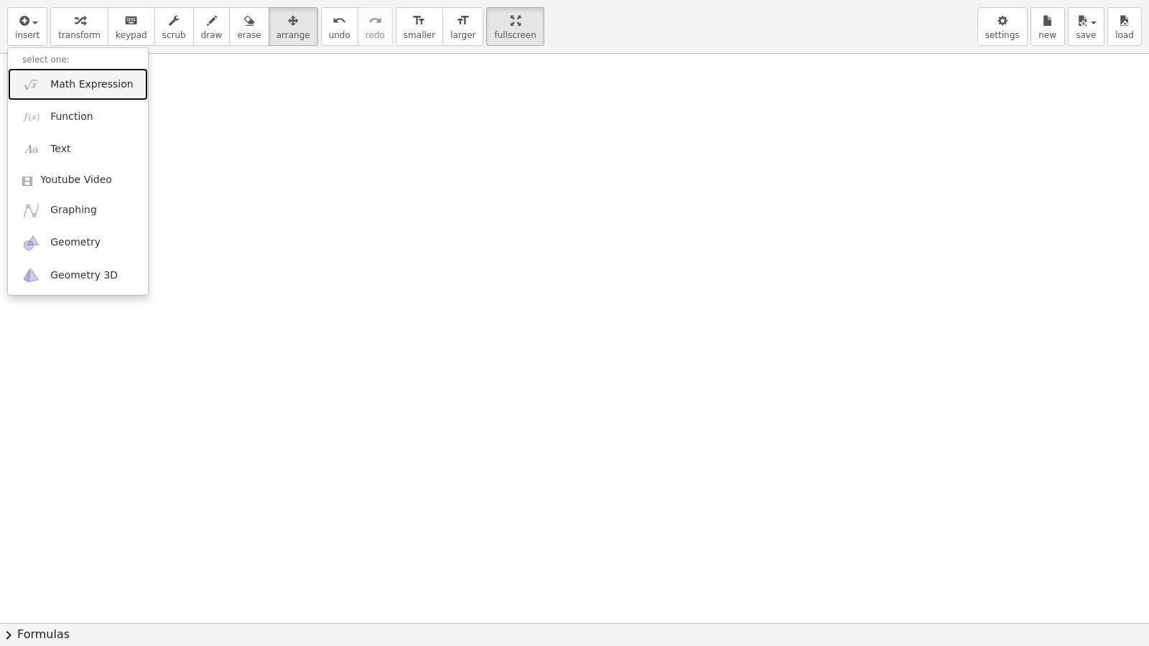
click at [58, 87] on span "Math Expression" at bounding box center [91, 85] width 83 height 14
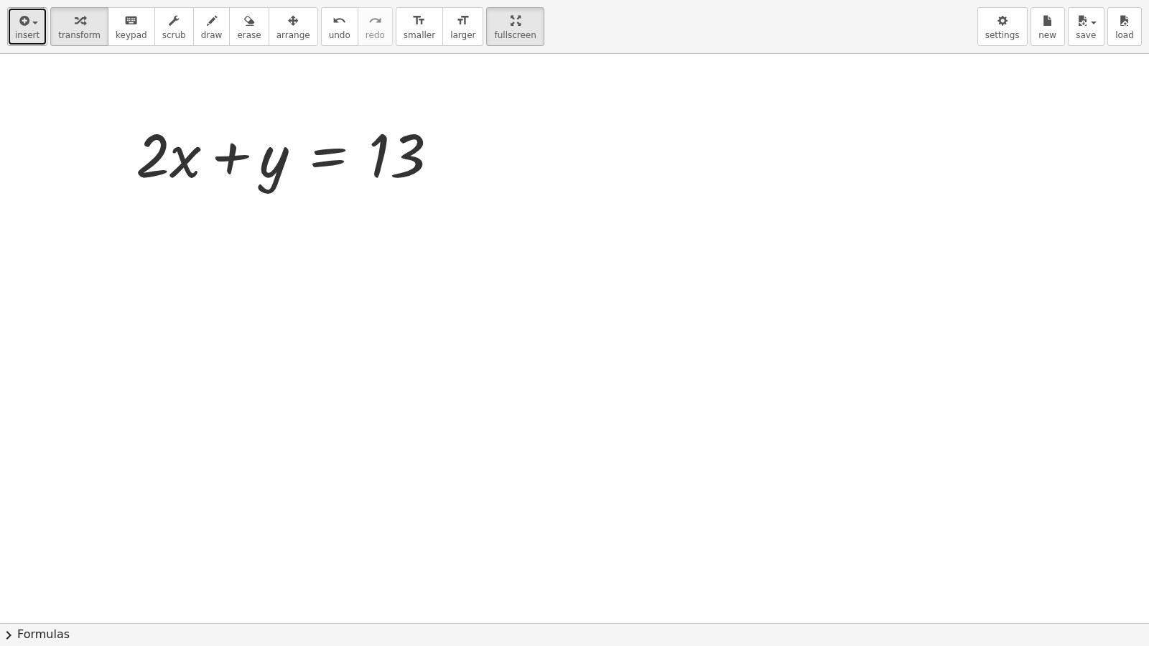
click at [32, 27] on div "button" at bounding box center [27, 19] width 24 height 17
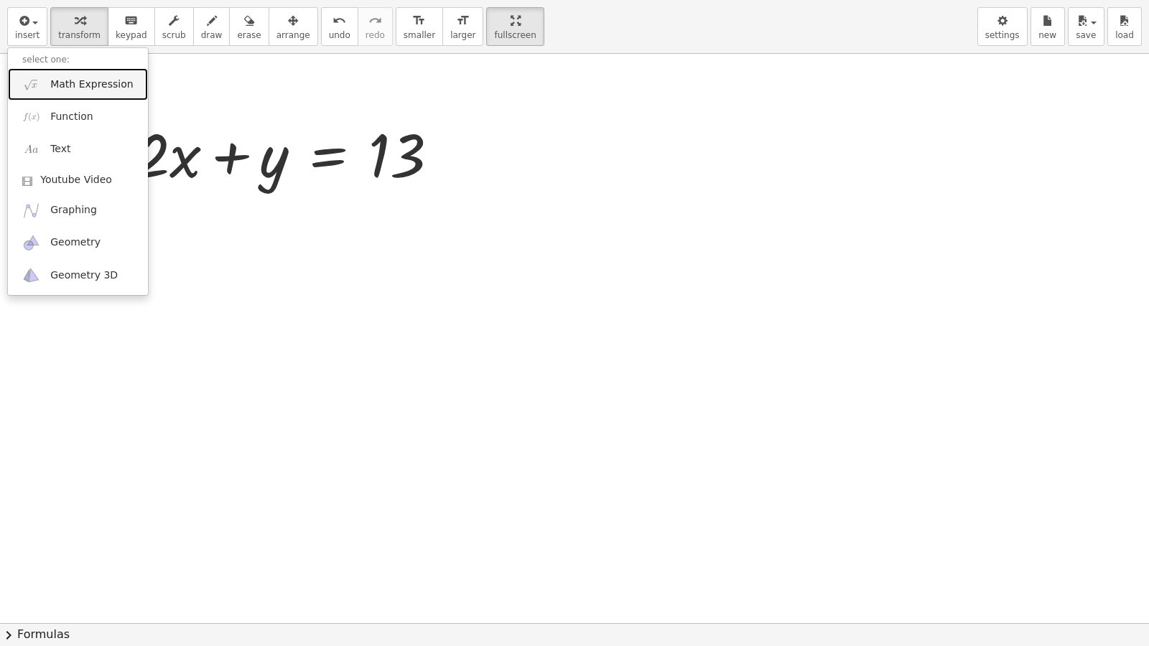
click at [43, 78] on link "Math Expression" at bounding box center [78, 84] width 140 height 32
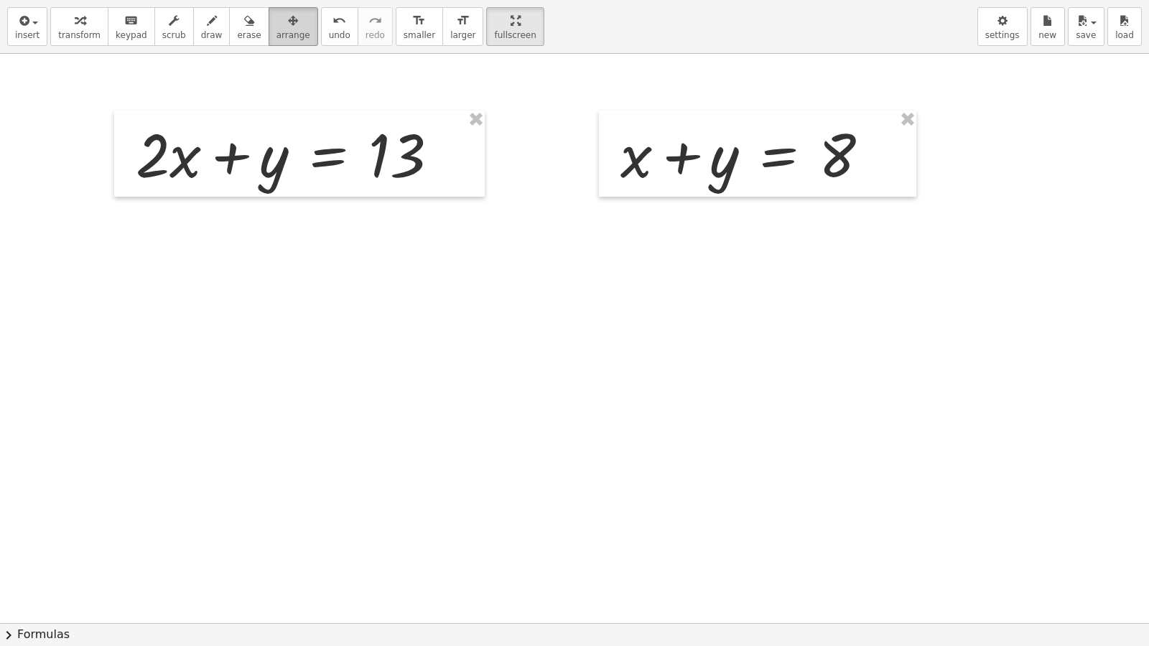
click at [288, 17] on icon "button" at bounding box center [293, 20] width 10 height 17
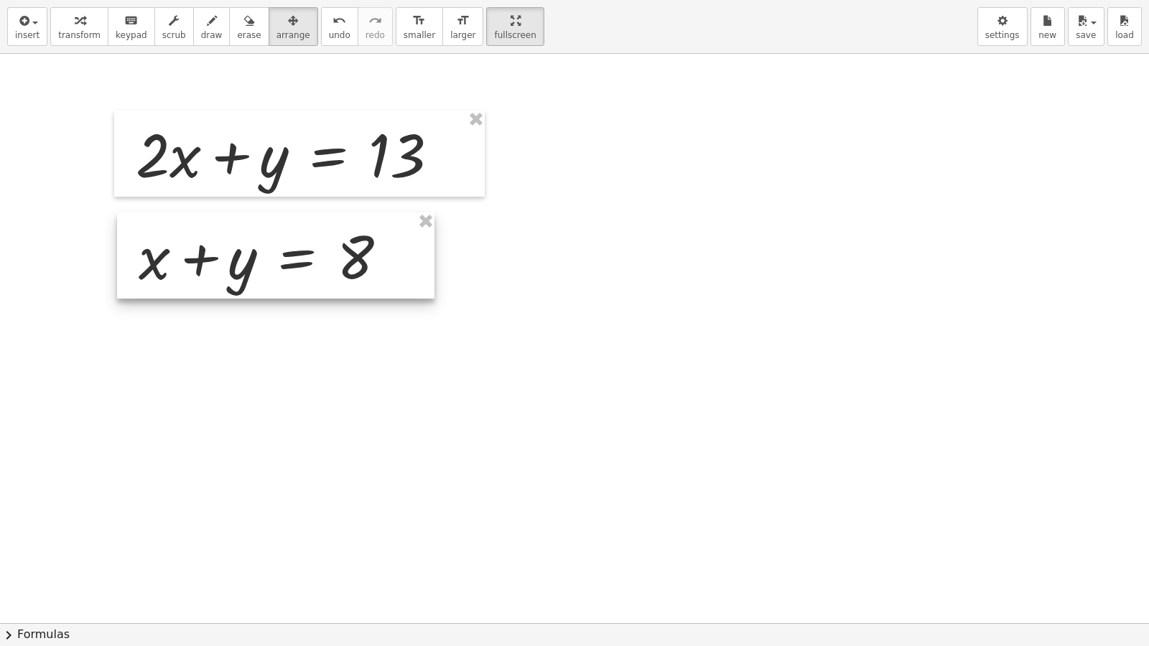
drag, startPoint x: 671, startPoint y: 170, endPoint x: 189, endPoint y: 272, distance: 492.5
click at [189, 272] on div at bounding box center [275, 256] width 317 height 86
click at [330, 406] on div at bounding box center [574, 623] width 1149 height 1139
click at [206, 22] on button "draw" at bounding box center [211, 26] width 37 height 39
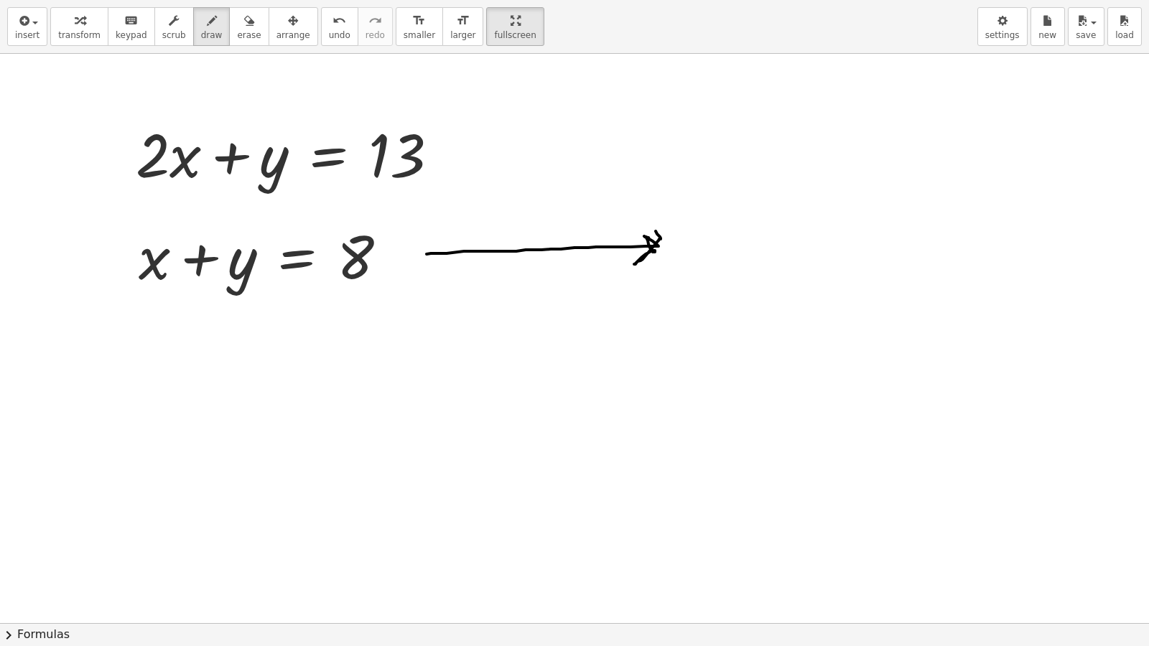
drag, startPoint x: 427, startPoint y: 254, endPoint x: 649, endPoint y: 230, distance: 224.0
click at [649, 230] on div at bounding box center [574, 623] width 1149 height 1139
click at [75, 27] on icon "button" at bounding box center [80, 20] width 10 height 17
drag, startPoint x: 396, startPoint y: 262, endPoint x: 977, endPoint y: 237, distance: 580.8
click at [977, 237] on div "+ · 2 · x + y = 13 + x + y = 8" at bounding box center [574, 623] width 1149 height 1139
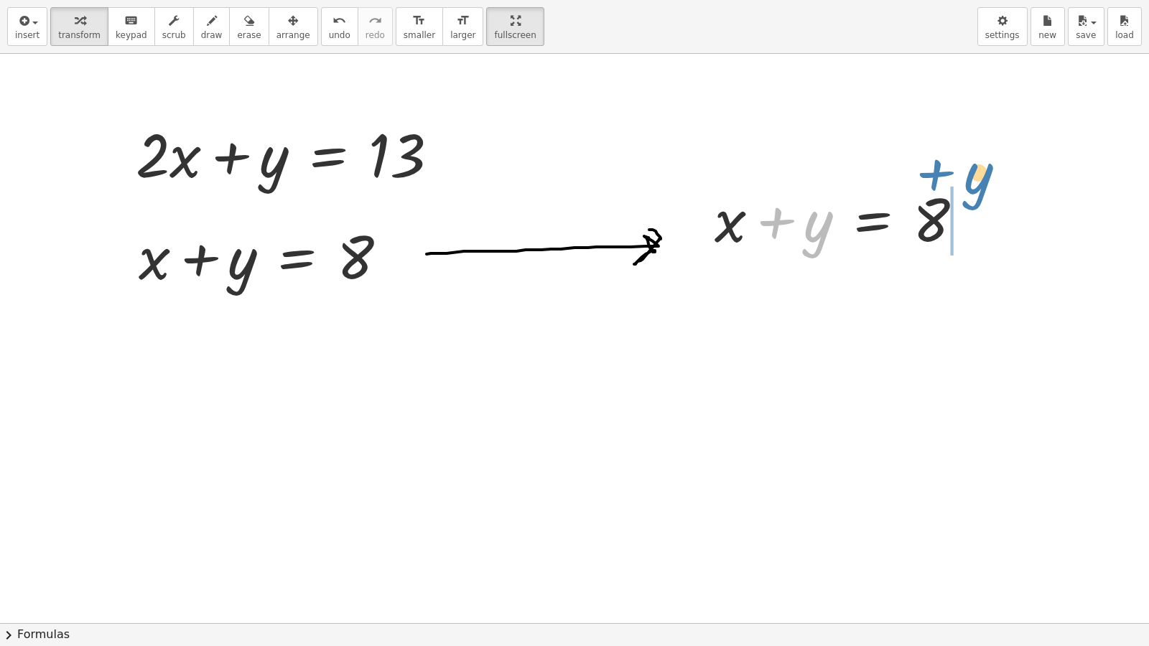
drag, startPoint x: 814, startPoint y: 236, endPoint x: 990, endPoint y: 203, distance: 179.9
click at [990, 203] on div "+ y + x + y = 8" at bounding box center [851, 218] width 317 height 86
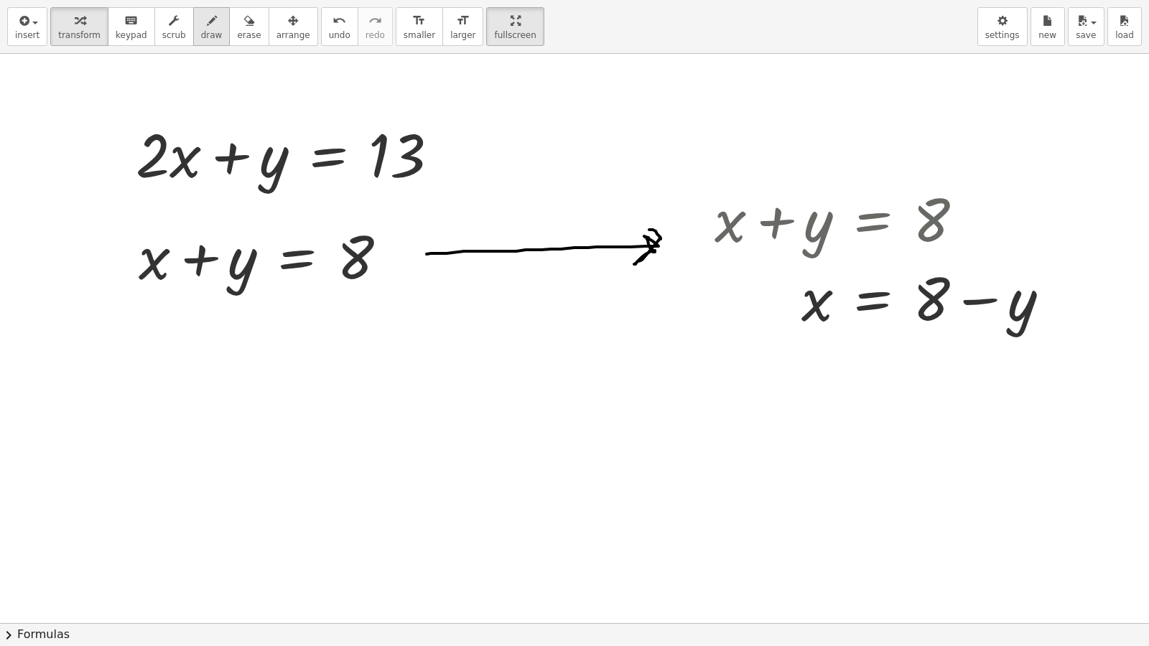
click at [201, 16] on div "button" at bounding box center [212, 19] width 22 height 17
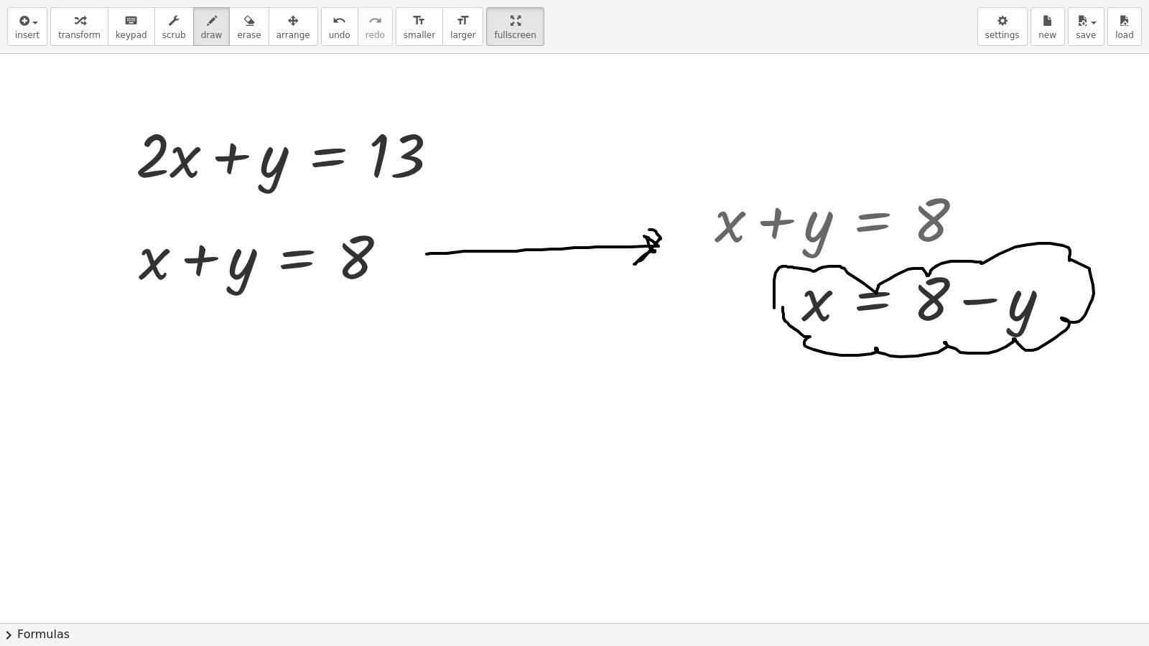
drag, startPoint x: 774, startPoint y: 308, endPoint x: 782, endPoint y: 307, distance: 7.9
click at [782, 307] on div at bounding box center [574, 623] width 1149 height 1139
drag, startPoint x: 93, startPoint y: 152, endPoint x: 119, endPoint y: 371, distance: 221.3
click at [119, 371] on div at bounding box center [574, 623] width 1149 height 1139
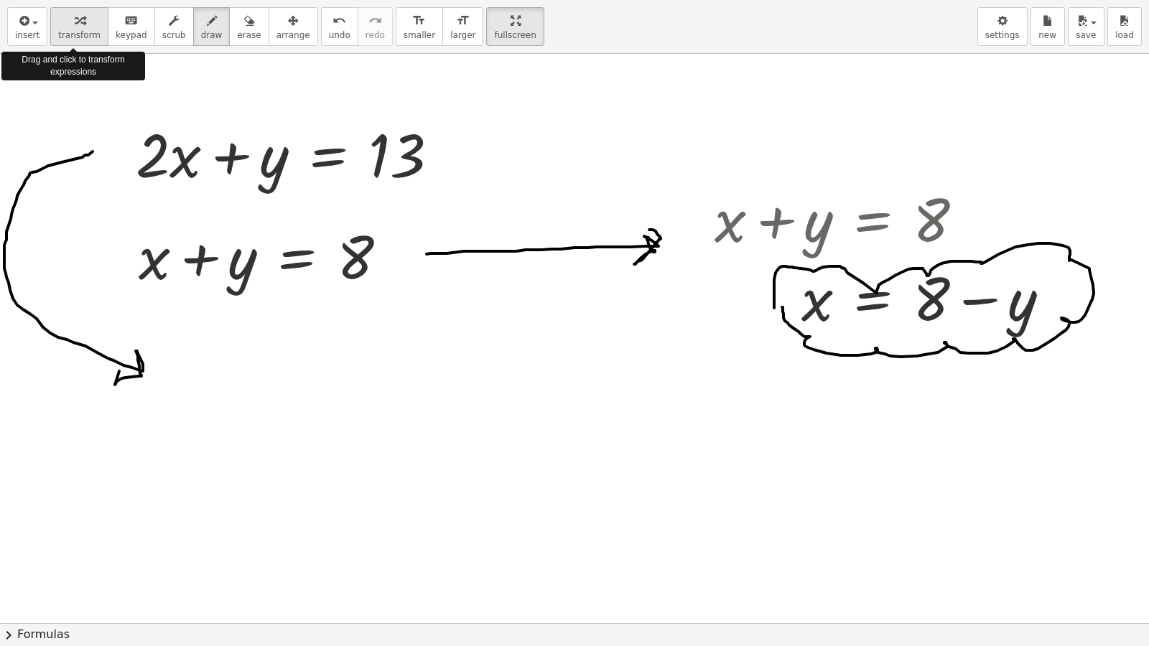
click at [80, 24] on div "button" at bounding box center [79, 19] width 42 height 17
drag, startPoint x: 449, startPoint y: 145, endPoint x: 450, endPoint y: 371, distance: 225.5
click at [450, 371] on div "+ · 2 · x + y = 13 + x + y = 8 + x + y = 8 x y = 8 + −" at bounding box center [574, 623] width 1149 height 1139
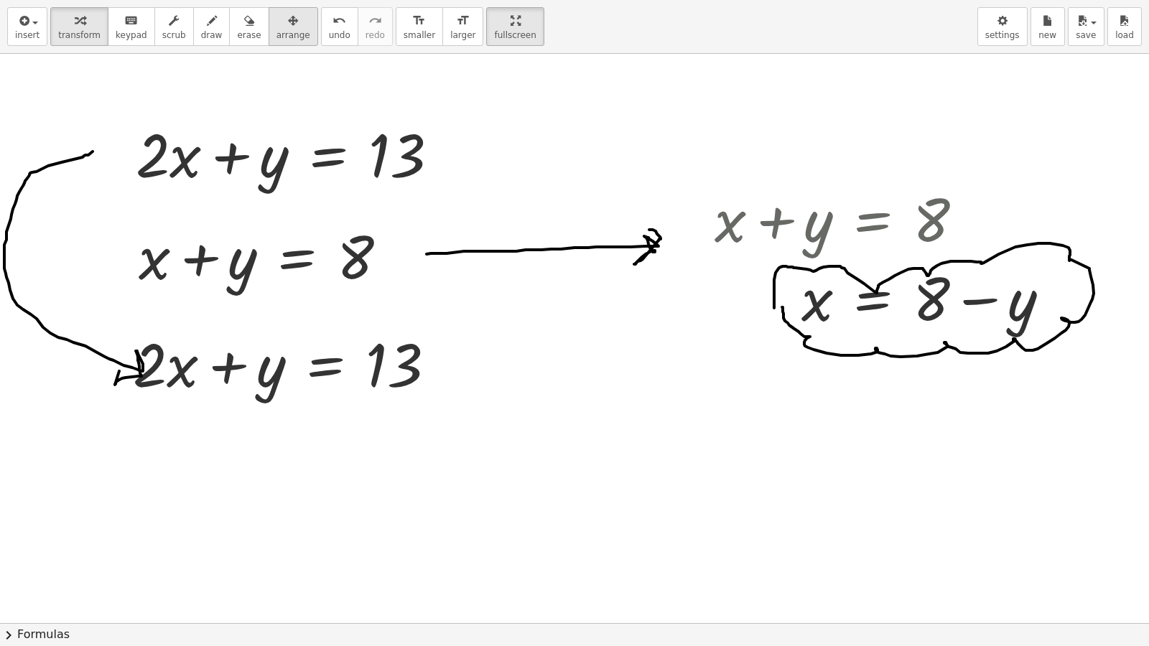
click at [278, 21] on div "button" at bounding box center [293, 19] width 34 height 17
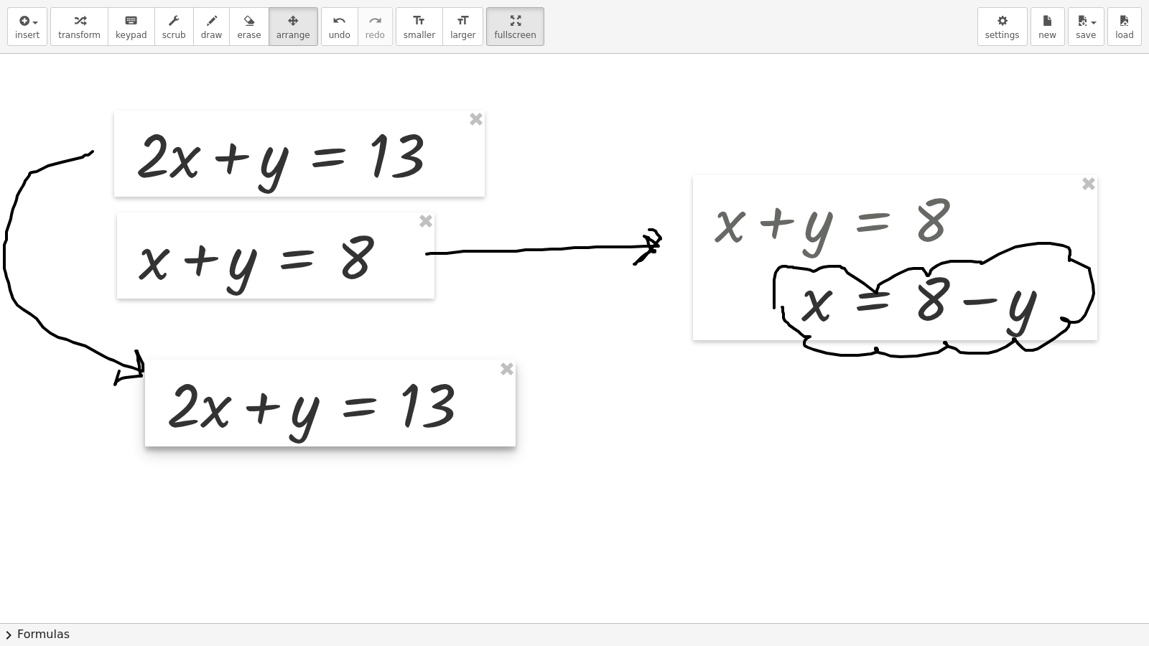
drag, startPoint x: 286, startPoint y: 367, endPoint x: 320, endPoint y: 407, distance: 52.5
click at [320, 407] on div at bounding box center [330, 403] width 371 height 86
click at [720, 519] on div at bounding box center [574, 623] width 1149 height 1139
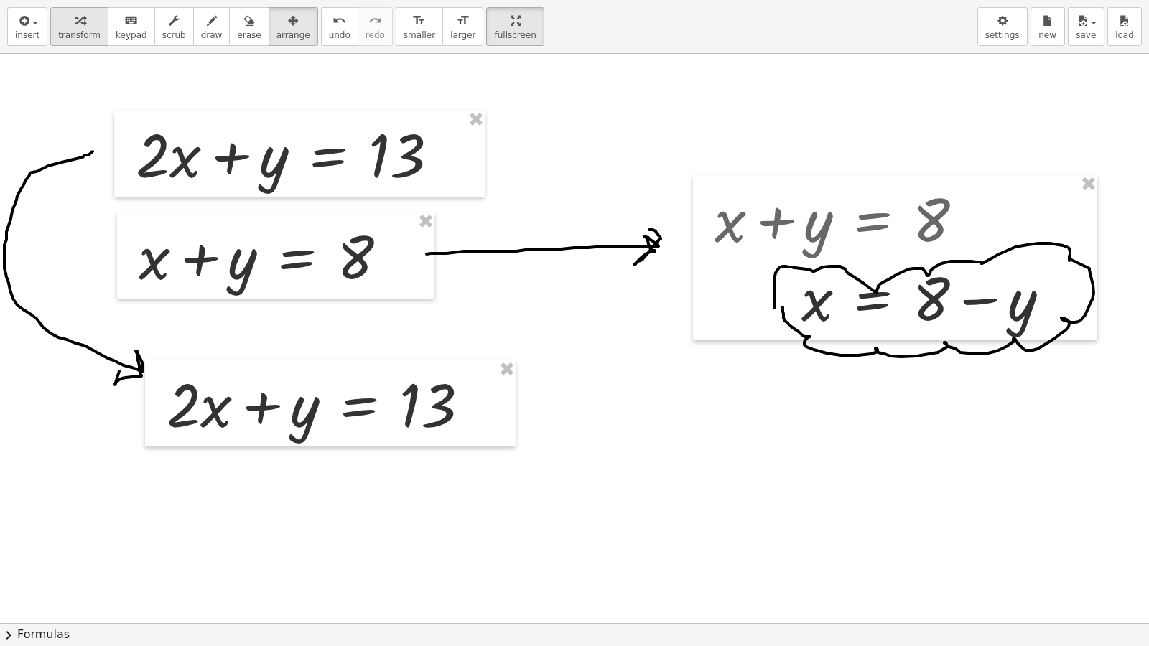
click at [86, 32] on span "transform" at bounding box center [79, 35] width 42 height 10
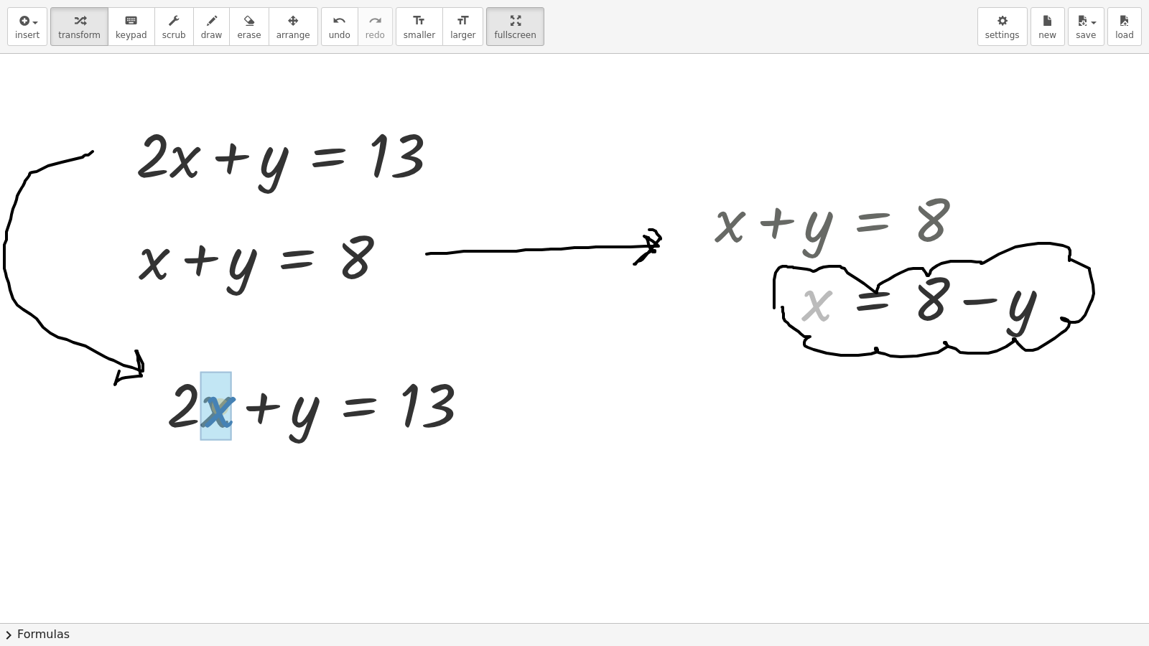
drag, startPoint x: 821, startPoint y: 305, endPoint x: 225, endPoint y: 410, distance: 605.2
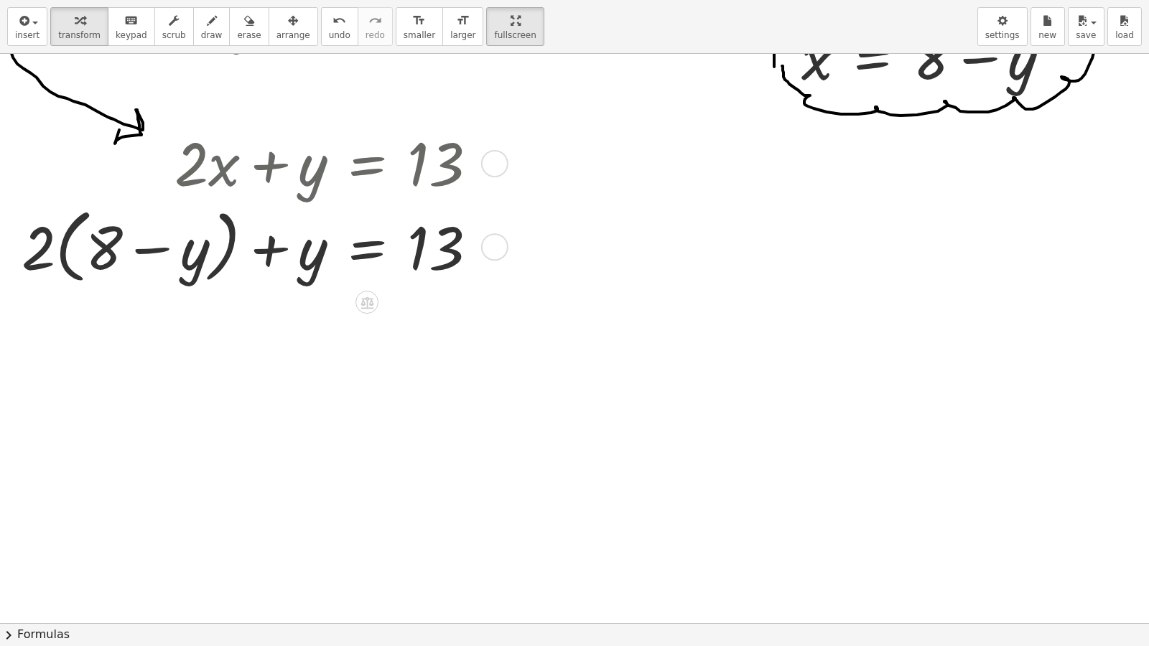
scroll to position [240, 0]
drag, startPoint x: 25, startPoint y: 251, endPoint x: 85, endPoint y: 256, distance: 60.5
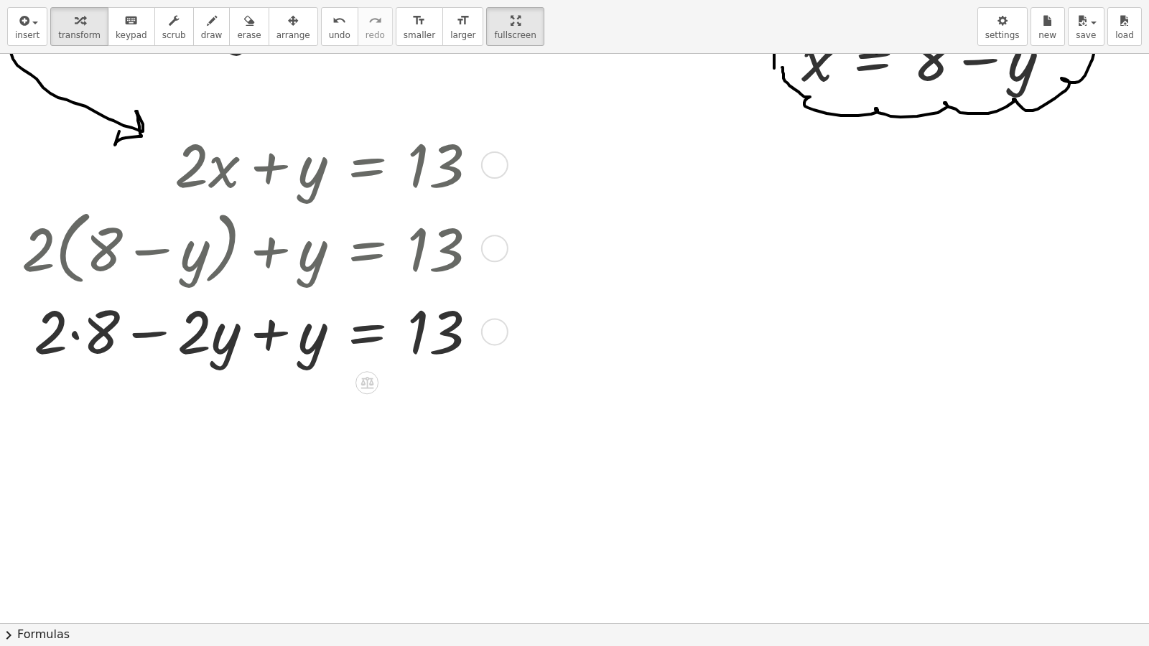
click at [73, 324] on div at bounding box center [255, 330] width 482 height 79
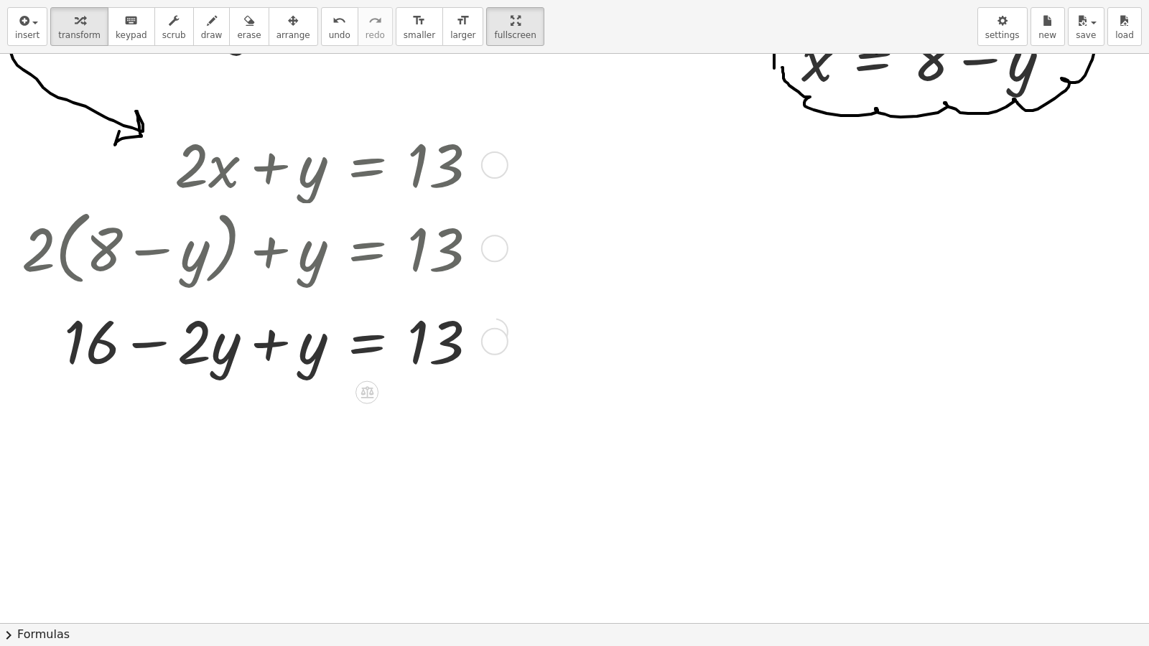
drag, startPoint x: 493, startPoint y: 416, endPoint x: 488, endPoint y: 345, distance: 71.2
click at [488, 345] on div at bounding box center [494, 341] width 27 height 27
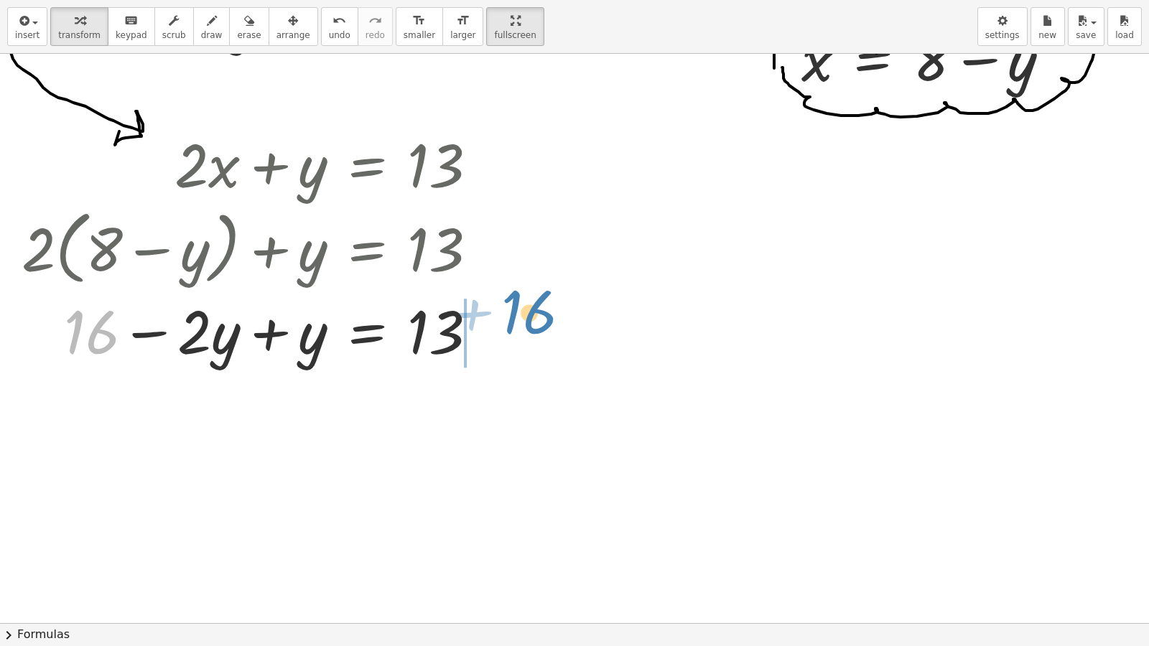
drag, startPoint x: 92, startPoint y: 343, endPoint x: 531, endPoint y: 328, distance: 439.0
click at [531, 328] on div "+ · 2 · x + y = 13 + x + y = 8 + x + y = 8 x y = 8 + − + · 2 · x + y = 13 + · 2…" at bounding box center [574, 383] width 1149 height 1139
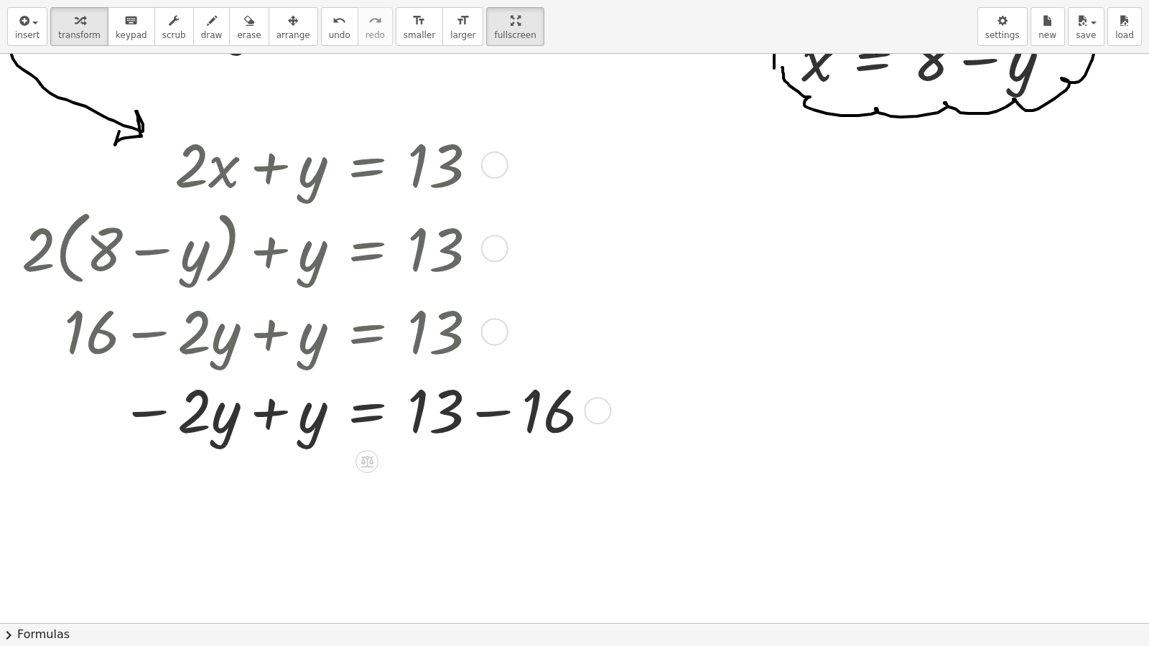
click at [494, 407] on div at bounding box center [306, 409] width 585 height 79
click at [367, 411] on div "+ y = 13 − y · 2 · 16 + −" at bounding box center [367, 411] width 0 height 0
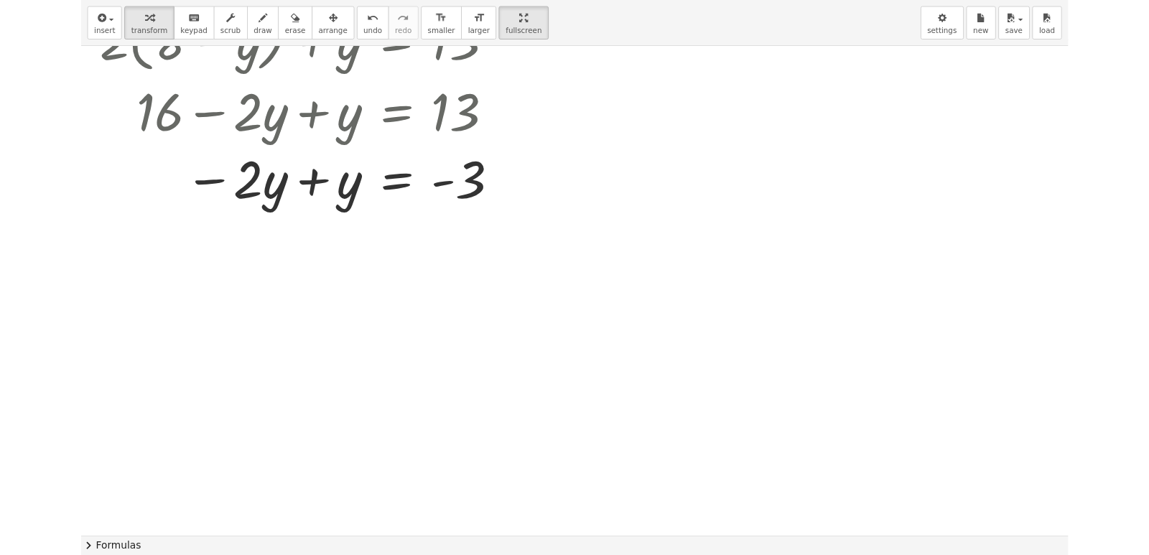
scroll to position [441, 0]
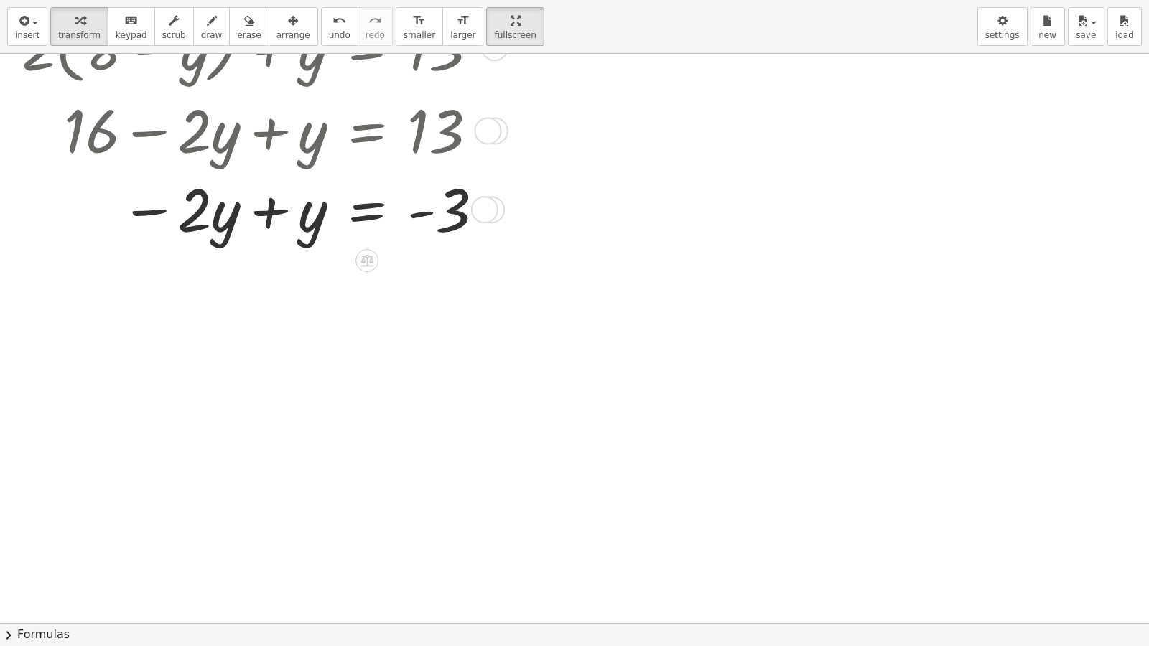
click at [237, 214] on div at bounding box center [255, 208] width 482 height 79
click at [230, 213] on div at bounding box center [255, 208] width 482 height 79
click at [256, 213] on div at bounding box center [255, 208] width 482 height 79
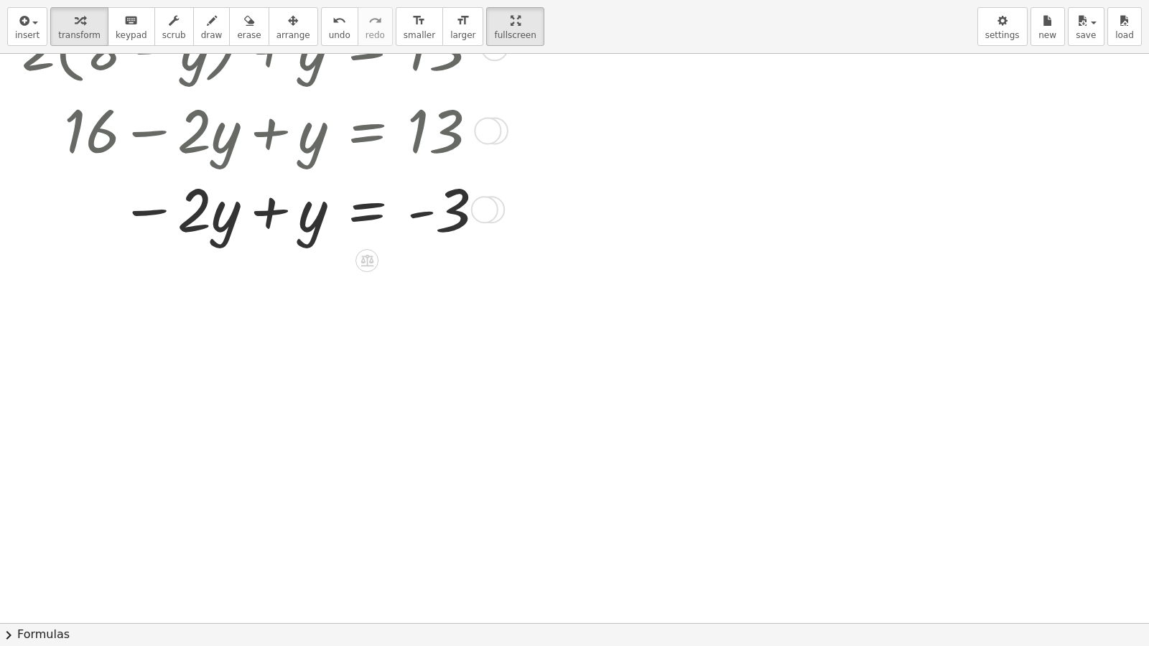
click at [256, 213] on div at bounding box center [255, 208] width 482 height 79
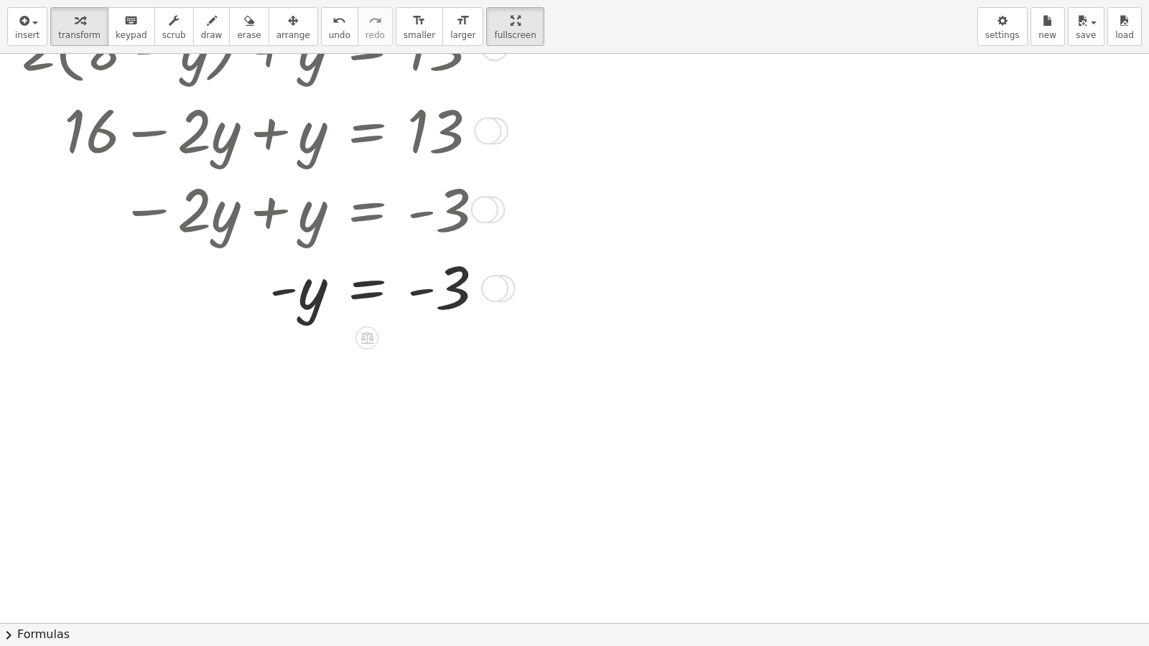
click at [365, 297] on div at bounding box center [258, 286] width 488 height 75
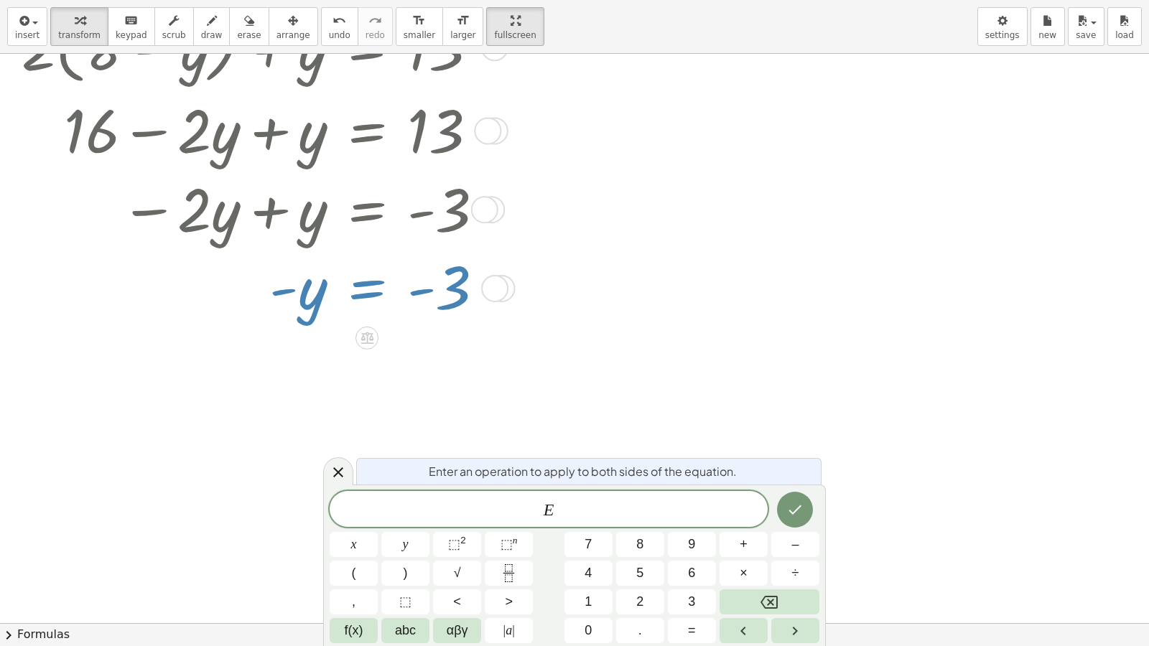
click at [367, 284] on div at bounding box center [258, 286] width 488 height 75
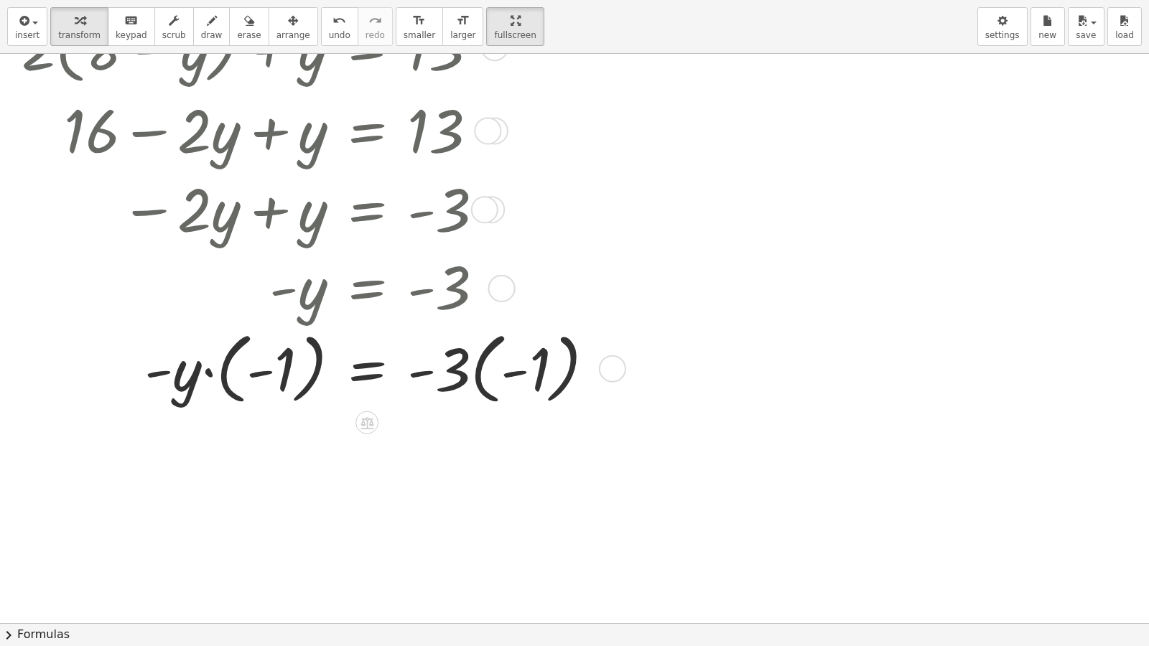
click at [253, 366] on div at bounding box center [314, 367] width 600 height 85
click at [215, 368] on div at bounding box center [314, 367] width 600 height 85
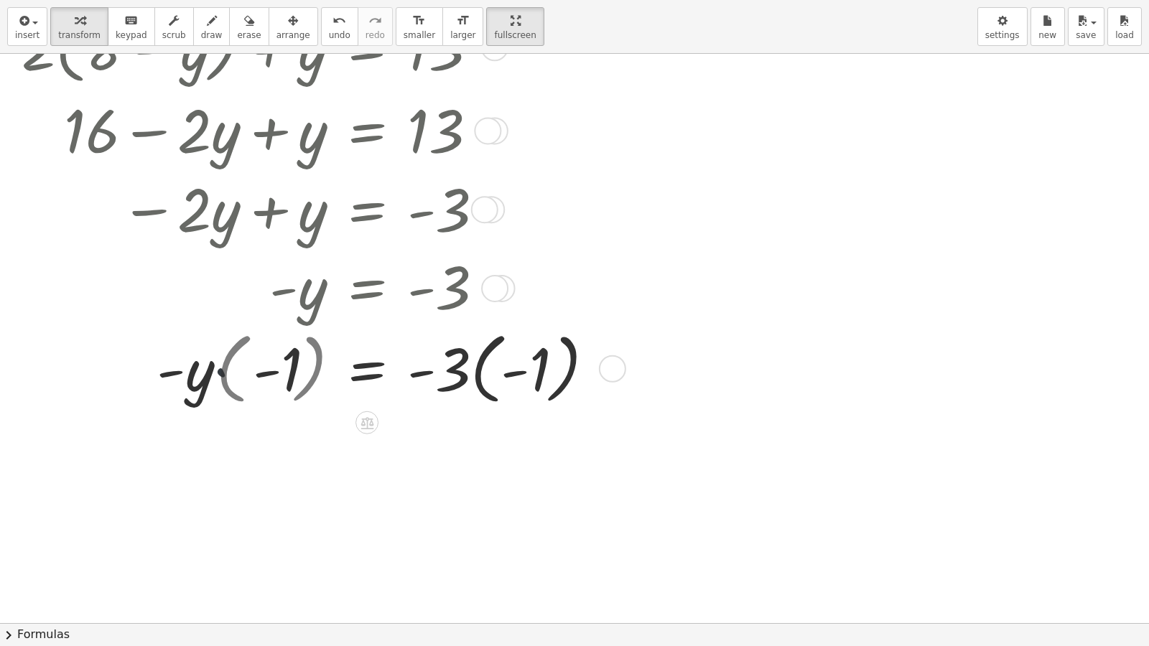
click at [215, 368] on div at bounding box center [314, 367] width 600 height 85
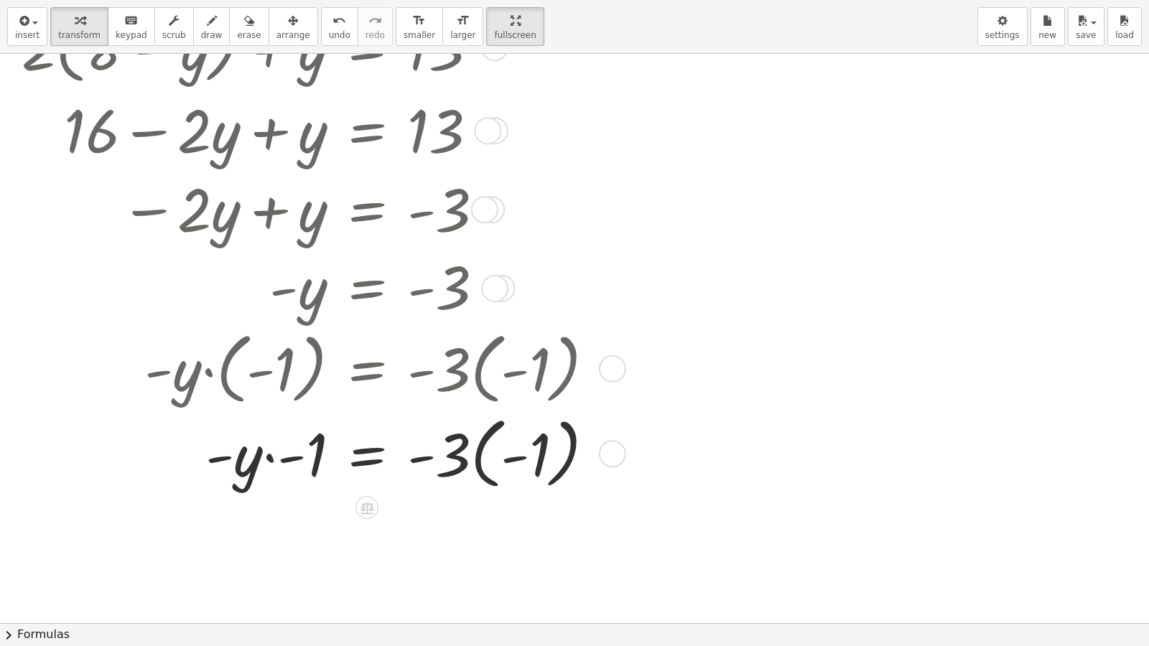
click at [261, 469] on div at bounding box center [314, 452] width 600 height 85
click at [264, 466] on div at bounding box center [314, 452] width 600 height 85
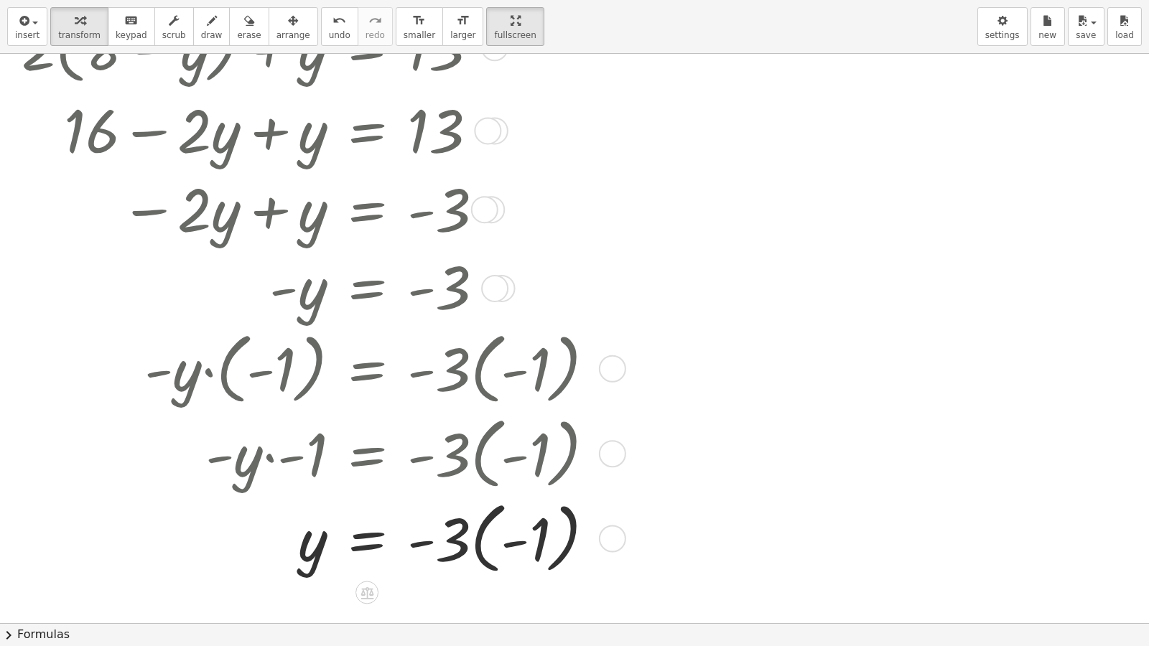
click at [497, 546] on div at bounding box center [314, 537] width 600 height 85
click at [480, 546] on div at bounding box center [314, 537] width 600 height 79
click at [367, 539] on div "= - 3 y · · - 1 Transform line Copy line as LaTeX Copy derivation as LaTeX Expa…" at bounding box center [367, 539] width 0 height 0
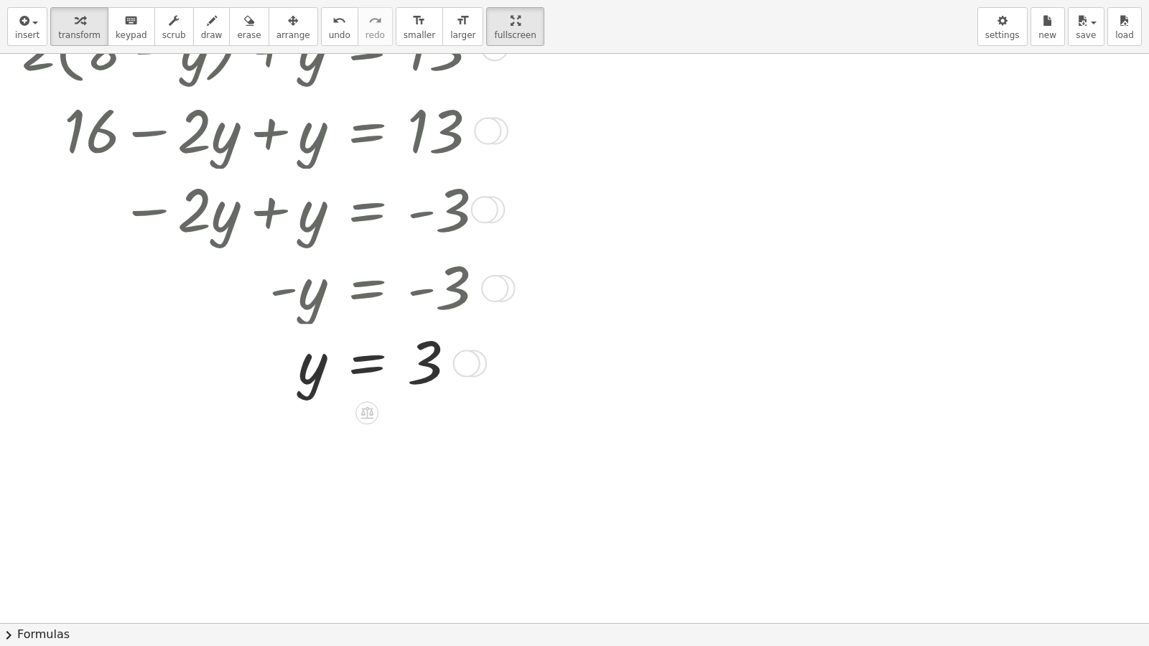
drag, startPoint x: 464, startPoint y: 549, endPoint x: 491, endPoint y: 376, distance: 174.5
click at [367, 363] on div "= y 3 Transform line Copy line as LaTeX Copy derivation as LaTeX Expand new lin…" at bounding box center [367, 363] width 0 height 0
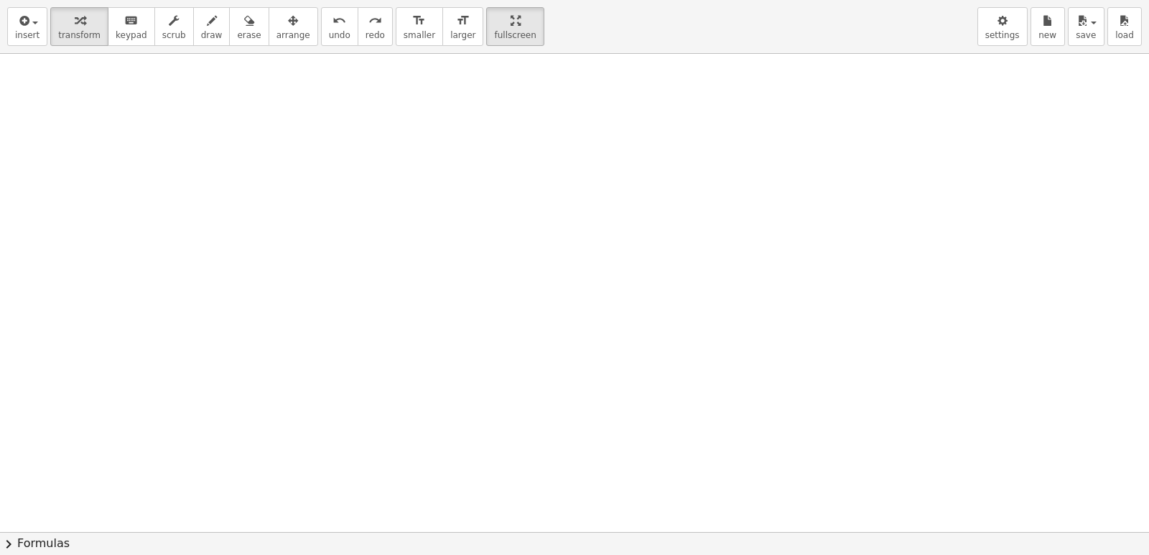
scroll to position [432, 0]
